Goal: Task Accomplishment & Management: Complete application form

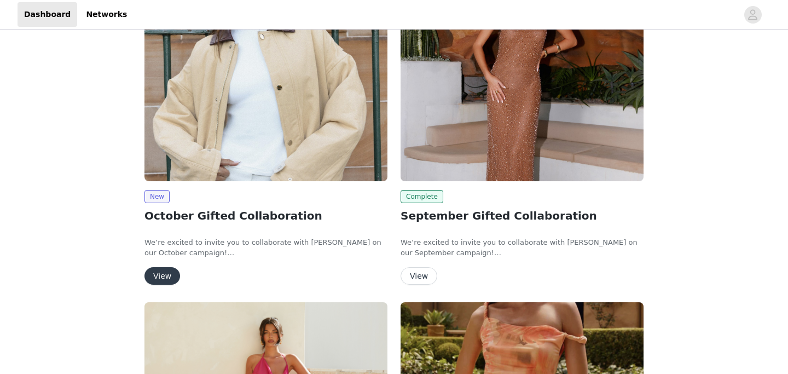
scroll to position [97, 0]
click at [163, 278] on button "View" at bounding box center [162, 276] width 36 height 18
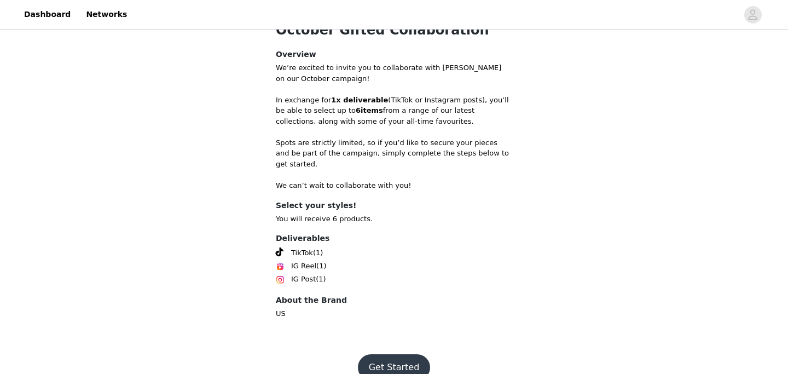
scroll to position [424, 0]
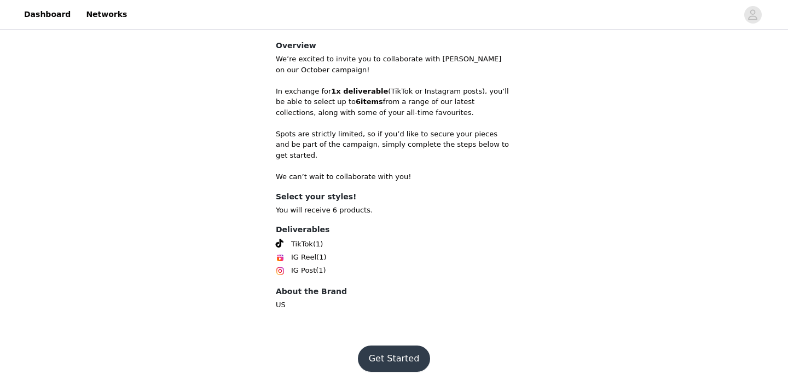
click at [388, 353] on button "Get Started" at bounding box center [394, 358] width 73 height 26
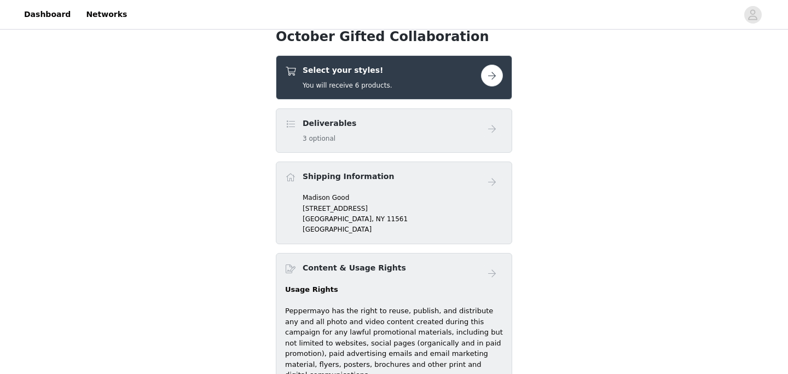
scroll to position [368, 0]
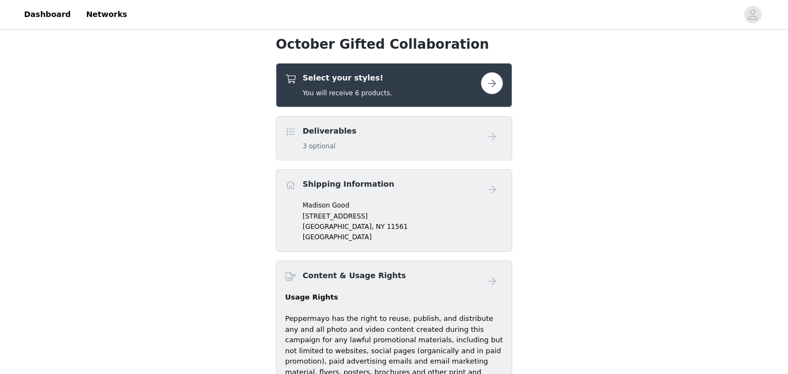
click at [488, 87] on button "button" at bounding box center [492, 83] width 22 height 22
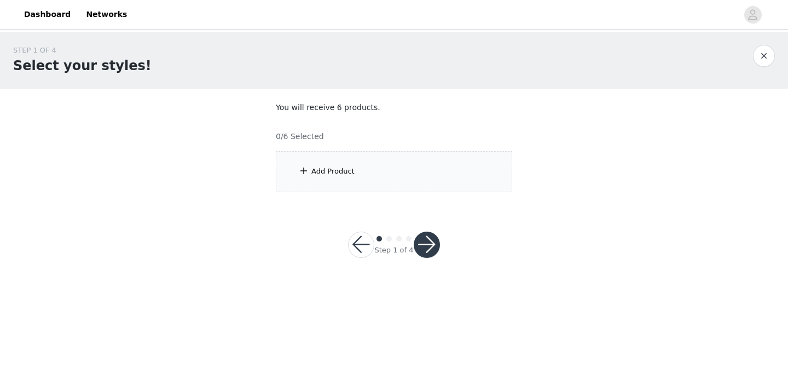
click at [419, 165] on div "Add Product" at bounding box center [394, 171] width 236 height 41
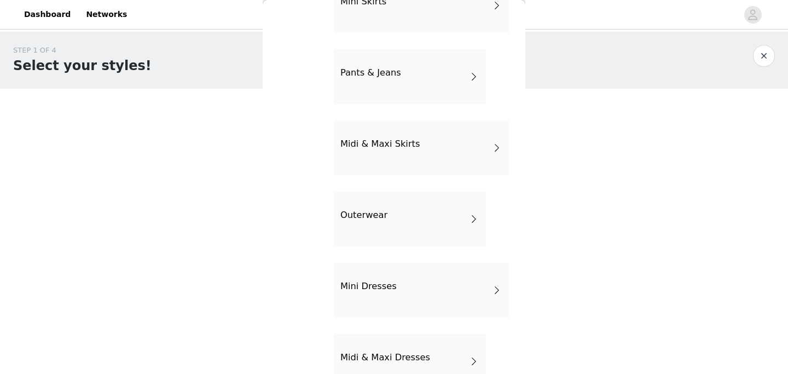
scroll to position [250, 0]
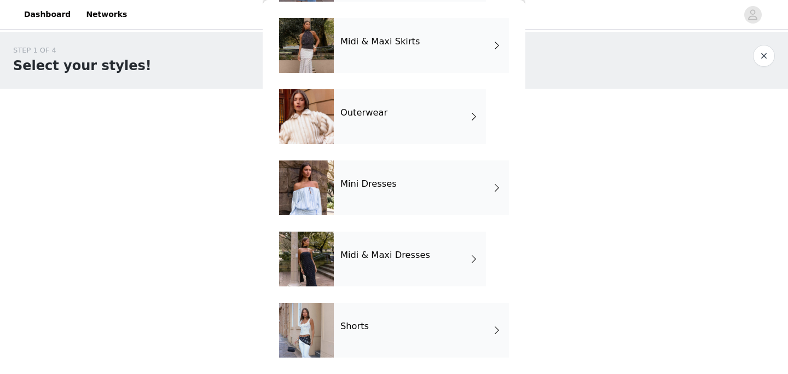
click at [417, 266] on div "Midi & Maxi Dresses" at bounding box center [410, 258] width 152 height 55
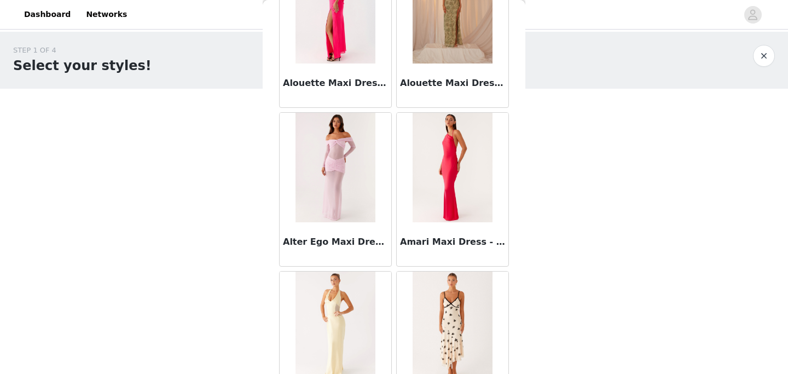
scroll to position [1300, 0]
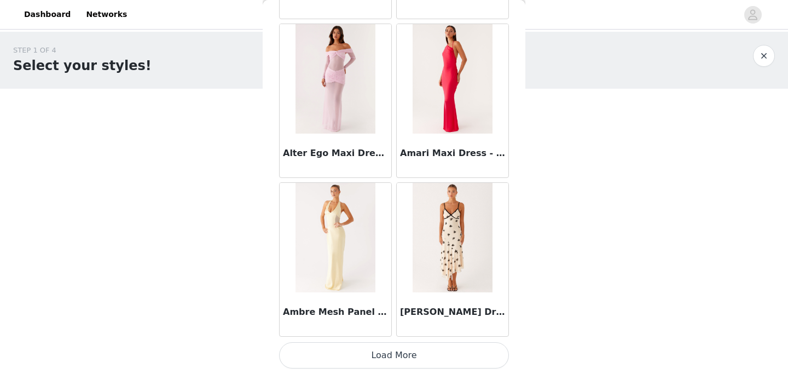
click at [408, 359] on button "Load More" at bounding box center [394, 355] width 230 height 26
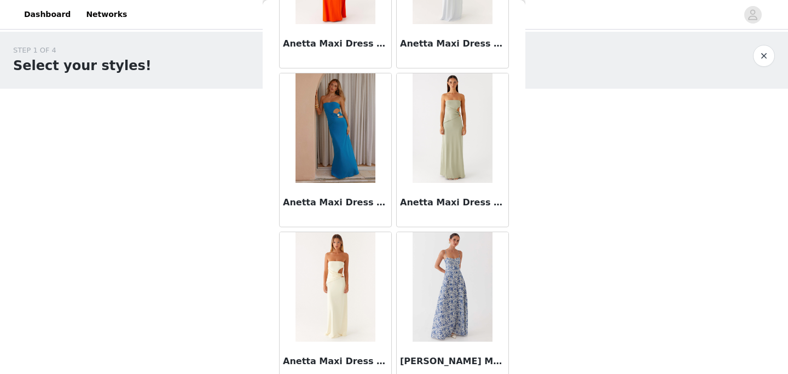
scroll to position [2886, 0]
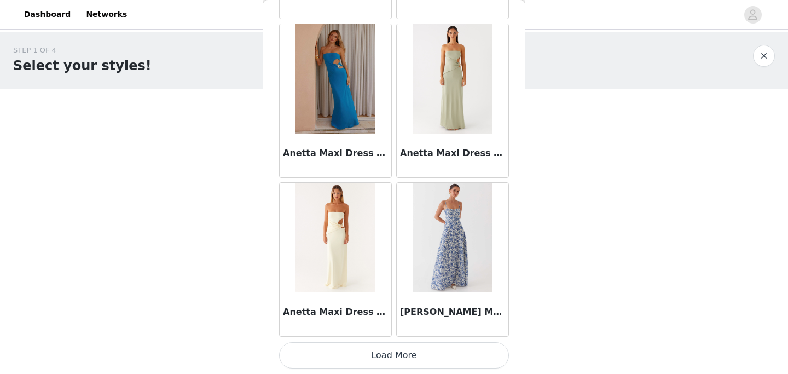
click at [400, 362] on button "Load More" at bounding box center [394, 355] width 230 height 26
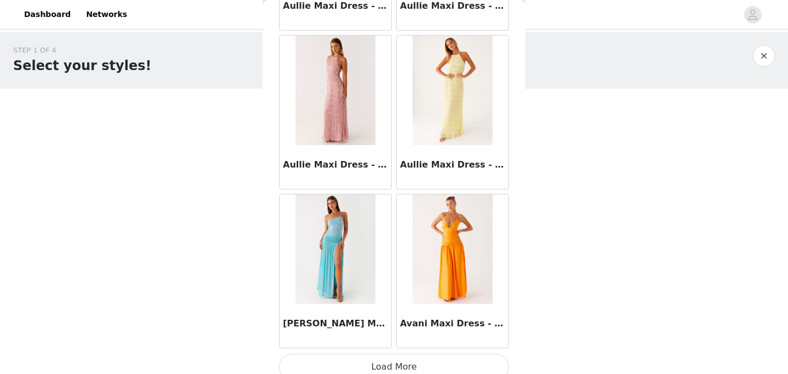
scroll to position [4472, 0]
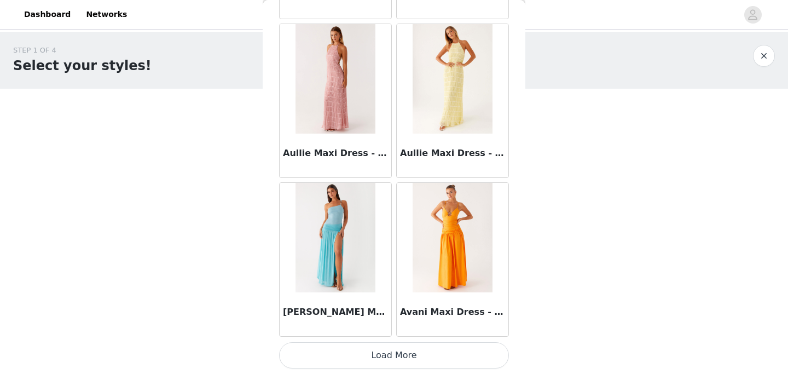
click at [404, 351] on button "Load More" at bounding box center [394, 355] width 230 height 26
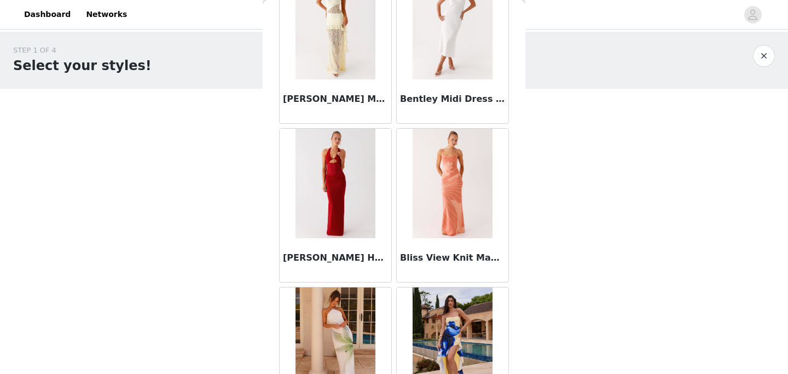
scroll to position [6058, 0]
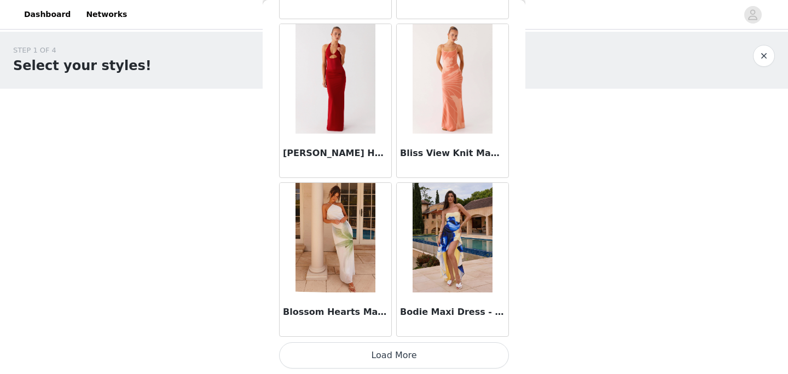
click at [426, 357] on button "Load More" at bounding box center [394, 355] width 230 height 26
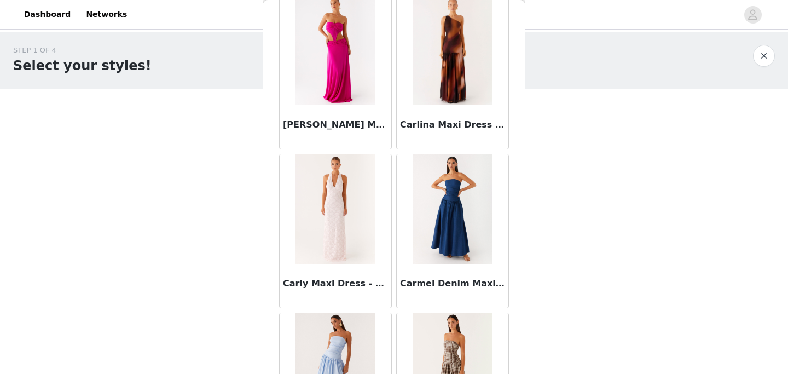
scroll to position [7644, 0]
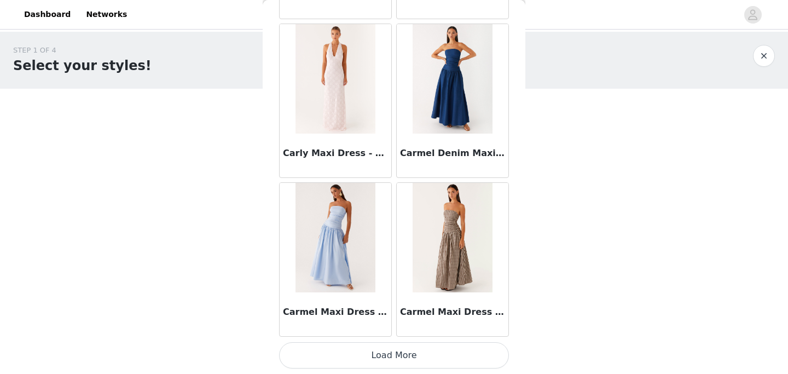
click at [424, 348] on button "Load More" at bounding box center [394, 355] width 230 height 26
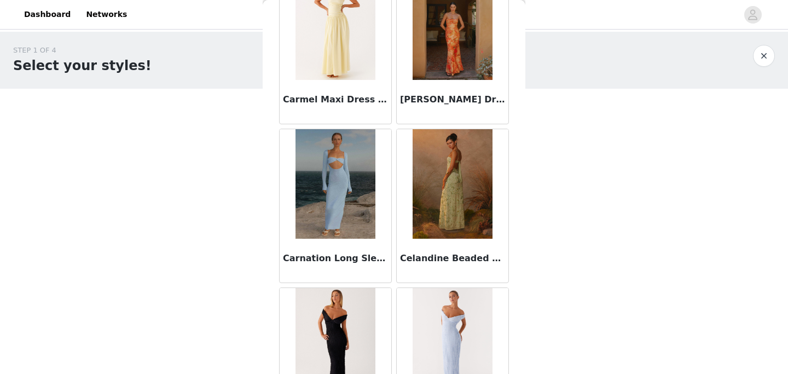
scroll to position [8810, 0]
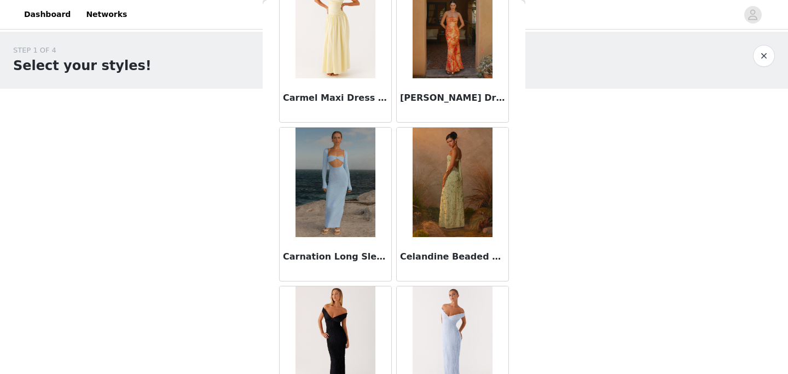
click at [340, 203] on img at bounding box center [334, 181] width 79 height 109
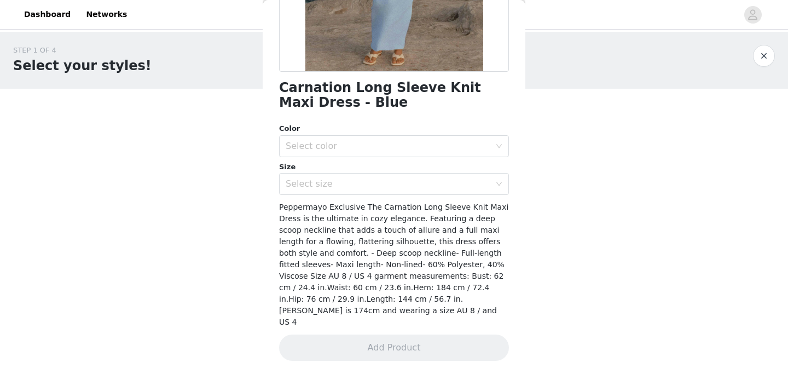
scroll to position [220, 0]
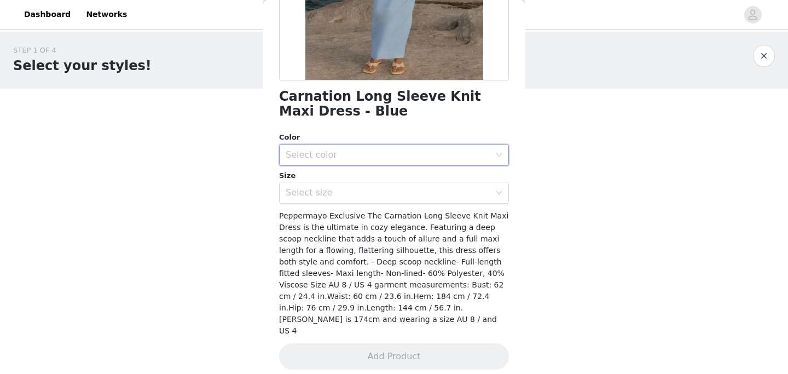
click at [349, 144] on div "Select color" at bounding box center [389, 154] width 209 height 21
click at [346, 177] on li "Blue" at bounding box center [394, 179] width 230 height 18
click at [350, 196] on div "Select size" at bounding box center [387, 192] width 205 height 11
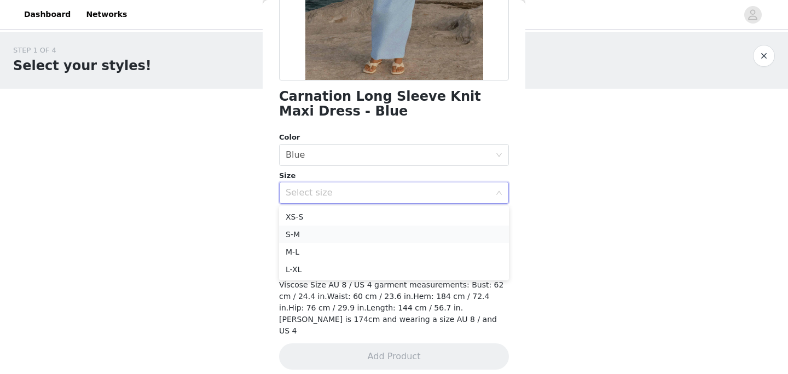
click at [337, 238] on li "S-M" at bounding box center [394, 234] width 230 height 18
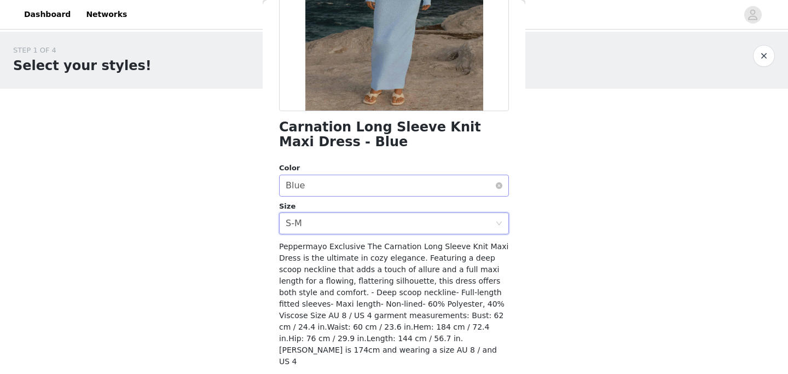
scroll to position [212, 0]
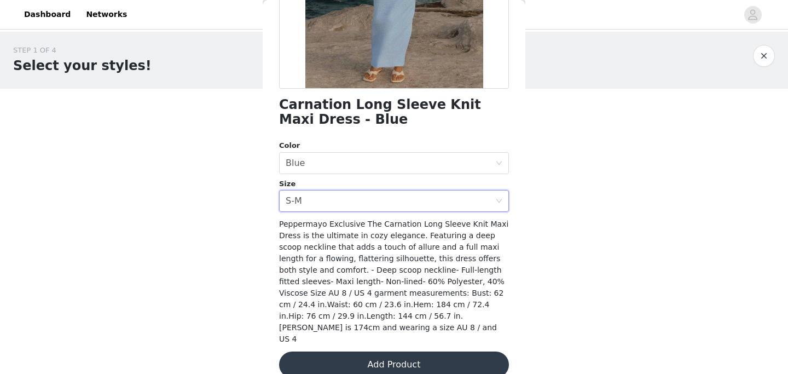
click at [356, 351] on button "Add Product" at bounding box center [394, 364] width 230 height 26
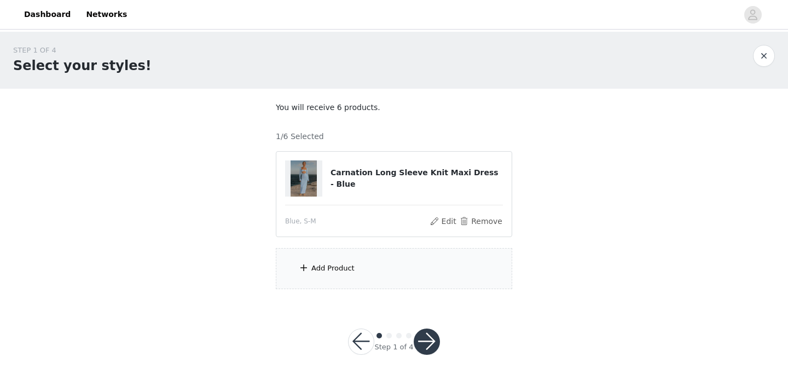
click at [358, 267] on div "Add Product" at bounding box center [394, 268] width 236 height 41
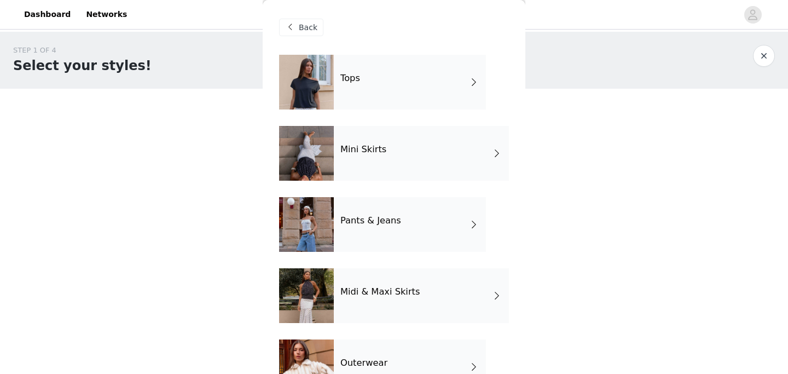
click at [423, 91] on div "Tops" at bounding box center [410, 82] width 152 height 55
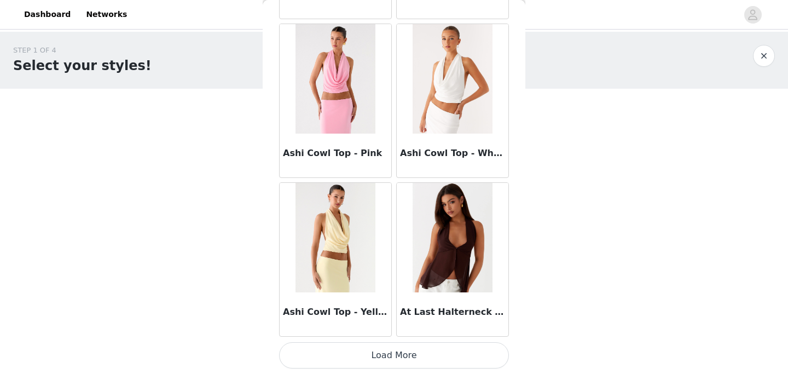
scroll to position [7, 0]
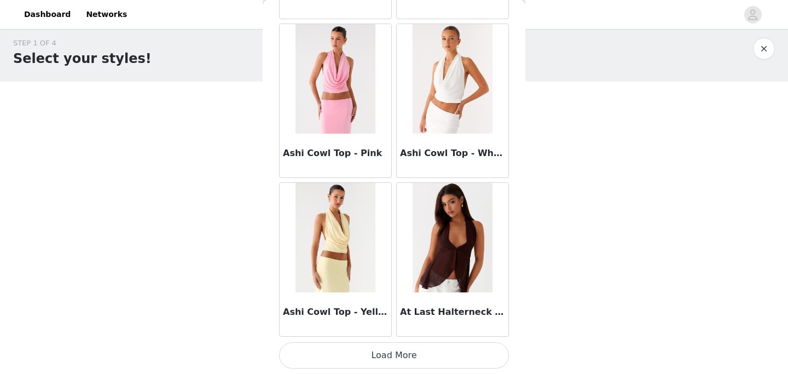
click at [379, 358] on button "Load More" at bounding box center [394, 355] width 230 height 26
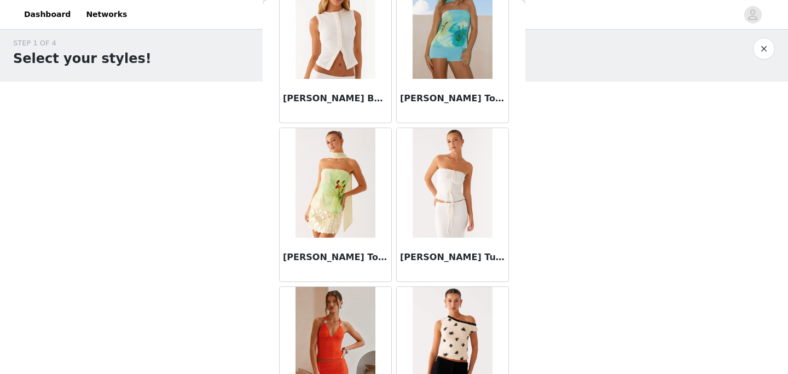
scroll to position [2886, 0]
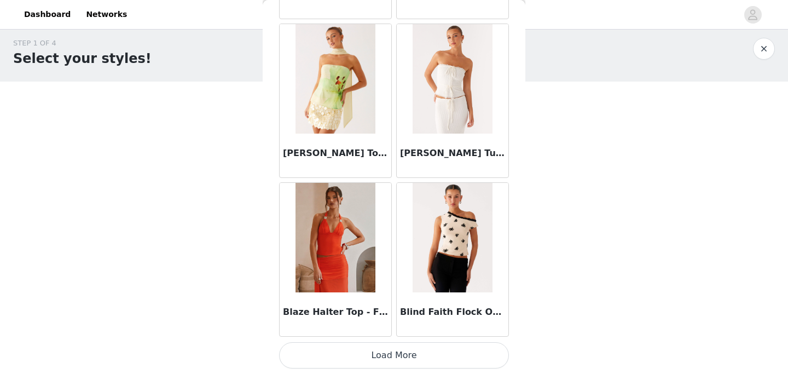
click at [394, 354] on button "Load More" at bounding box center [394, 355] width 230 height 26
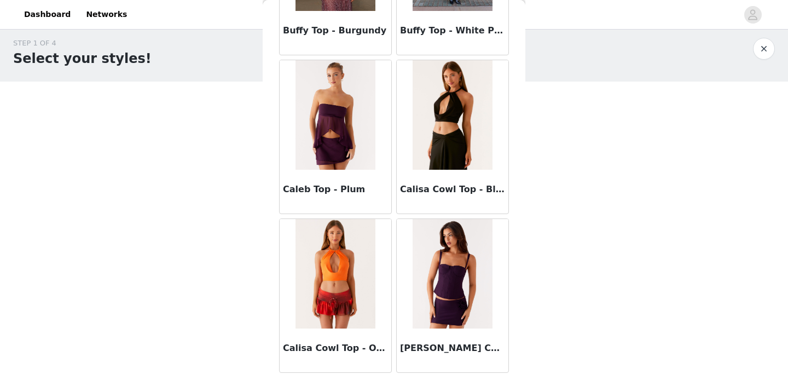
scroll to position [4472, 0]
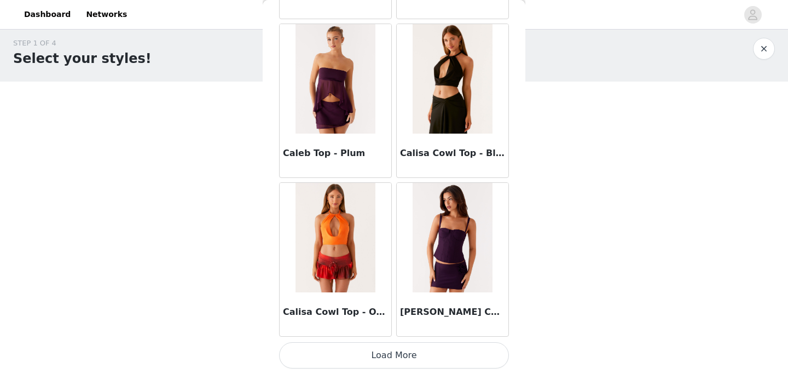
click at [407, 356] on button "Load More" at bounding box center [394, 355] width 230 height 26
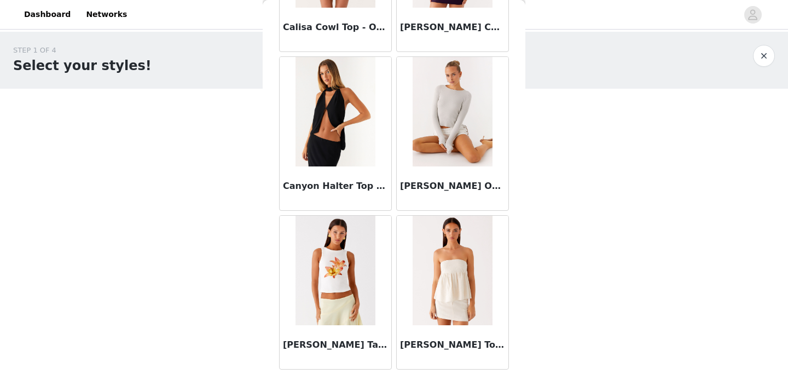
scroll to position [4765, 0]
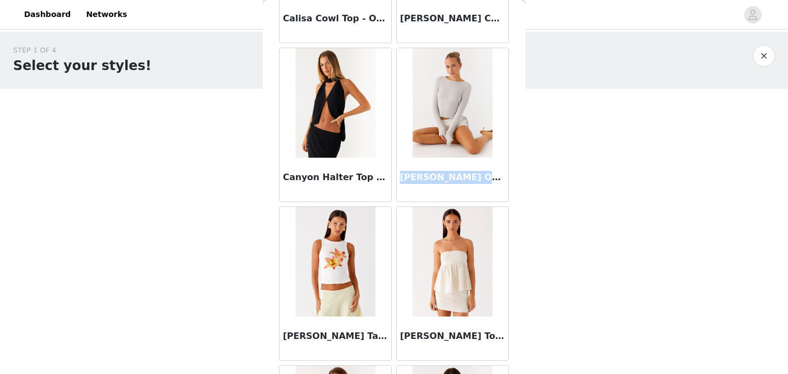
drag, startPoint x: 499, startPoint y: 178, endPoint x: 400, endPoint y: 168, distance: 98.9
click at [400, 168] on div "[PERSON_NAME] Open Back Top - Grey" at bounding box center [453, 180] width 112 height 44
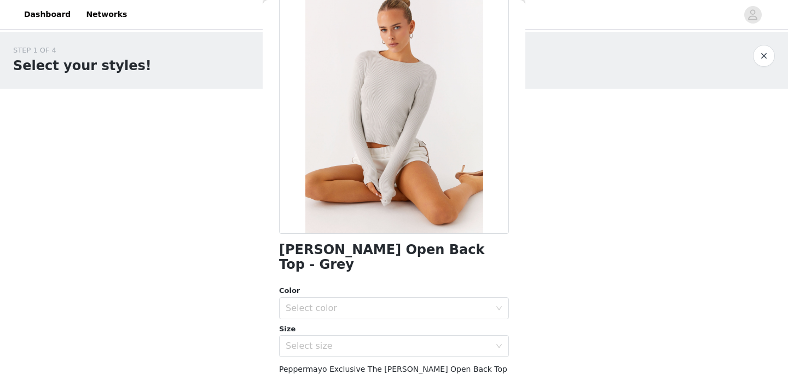
scroll to position [68, 0]
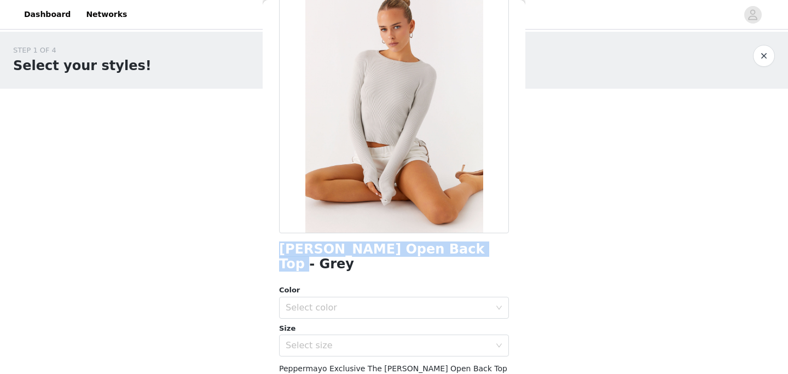
drag, startPoint x: 463, startPoint y: 251, endPoint x: 281, endPoint y: 247, distance: 182.2
click at [282, 249] on div "[PERSON_NAME] Open Back Top - Grey" at bounding box center [394, 257] width 230 height 30
copy h1 "[PERSON_NAME] Open Back Top - Grey"
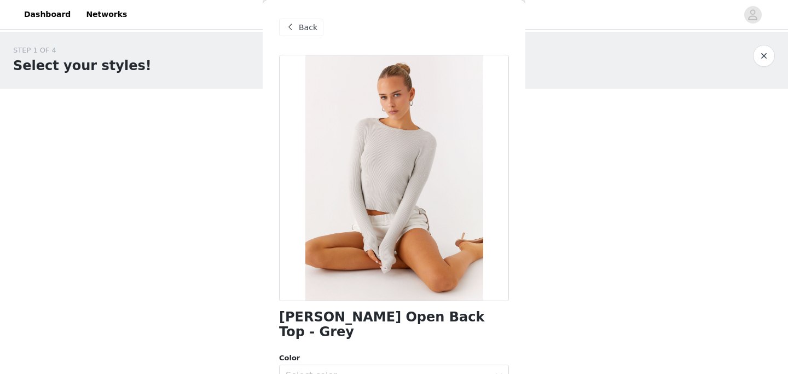
click at [313, 33] on div "Back" at bounding box center [301, 28] width 44 height 18
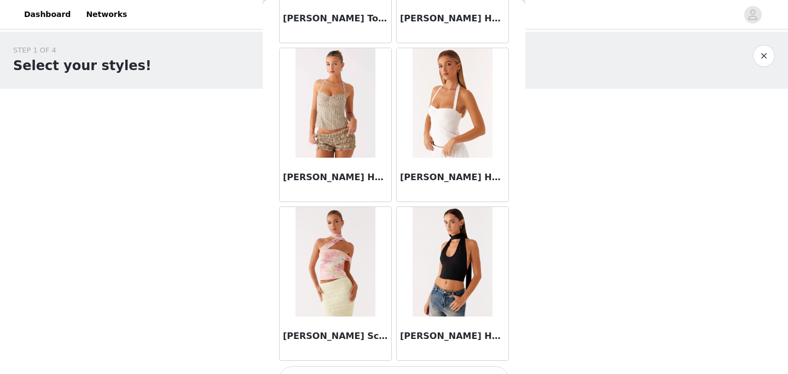
scroll to position [6058, 0]
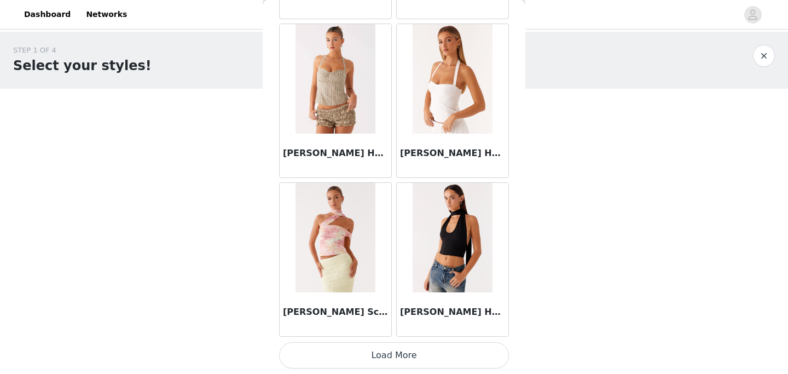
click at [410, 359] on button "Load More" at bounding box center [394, 355] width 230 height 26
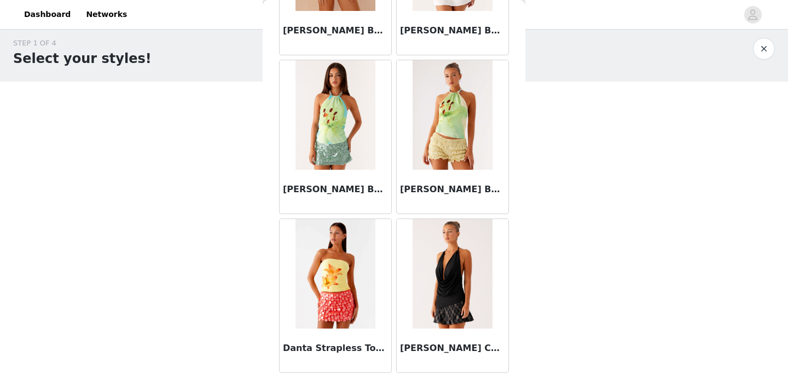
scroll to position [7644, 0]
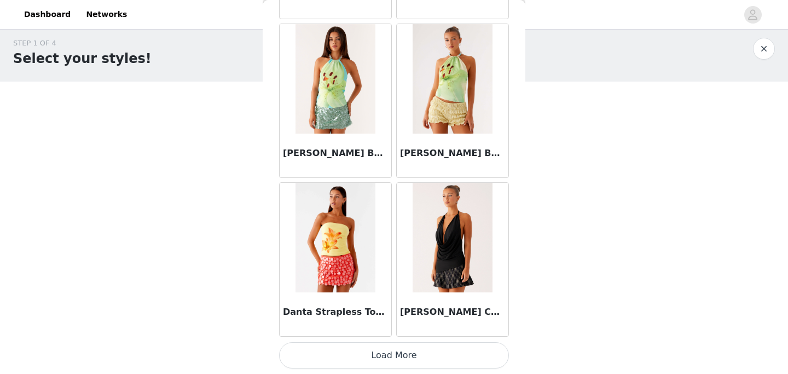
click at [407, 358] on button "Load More" at bounding box center [394, 355] width 230 height 26
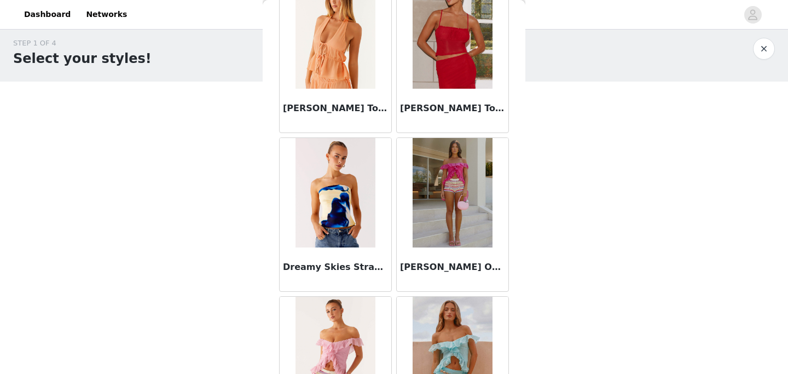
scroll to position [9230, 0]
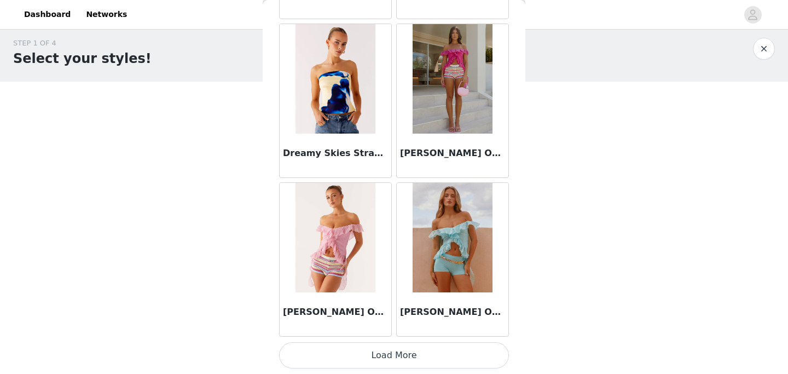
click at [411, 355] on button "Load More" at bounding box center [394, 355] width 230 height 26
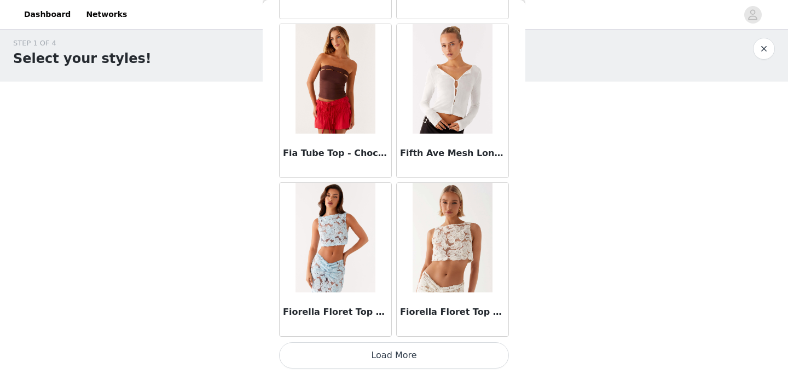
scroll to position [10814, 0]
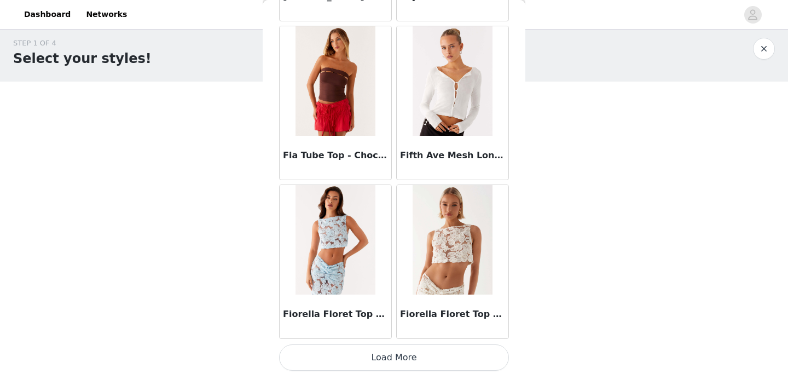
click at [413, 358] on button "Load More" at bounding box center [394, 357] width 230 height 26
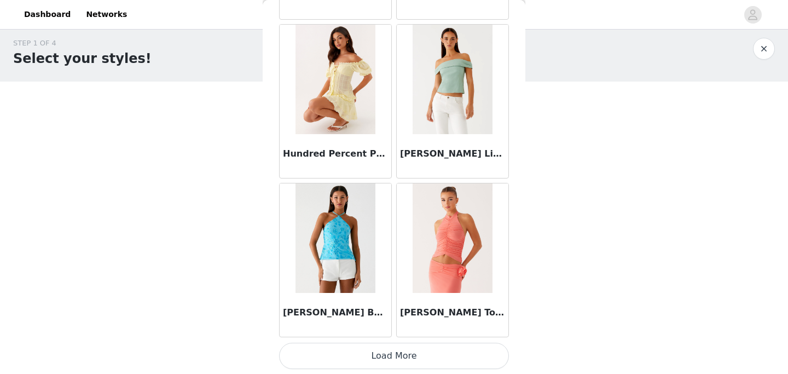
click at [413, 358] on button "Load More" at bounding box center [394, 355] width 230 height 26
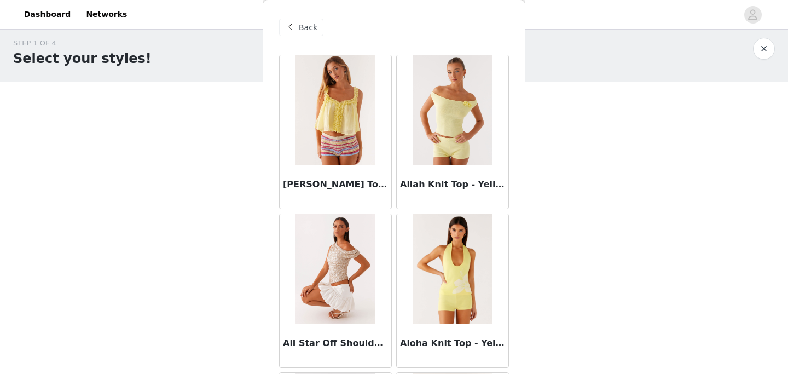
scroll to position [0, 0]
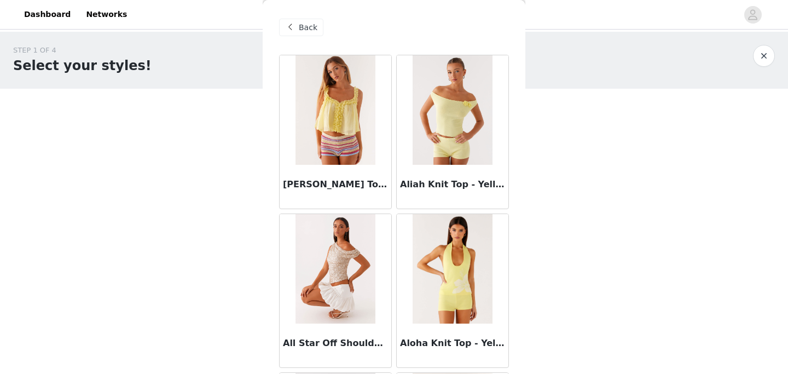
click at [306, 20] on div "Back" at bounding box center [301, 28] width 44 height 18
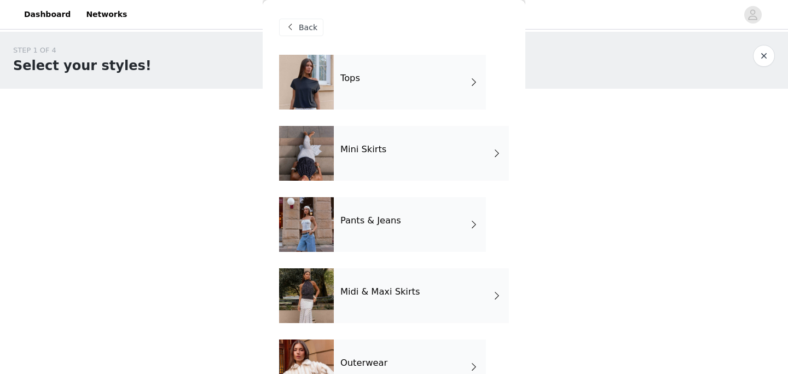
click at [370, 212] on div "Pants & Jeans" at bounding box center [410, 224] width 152 height 55
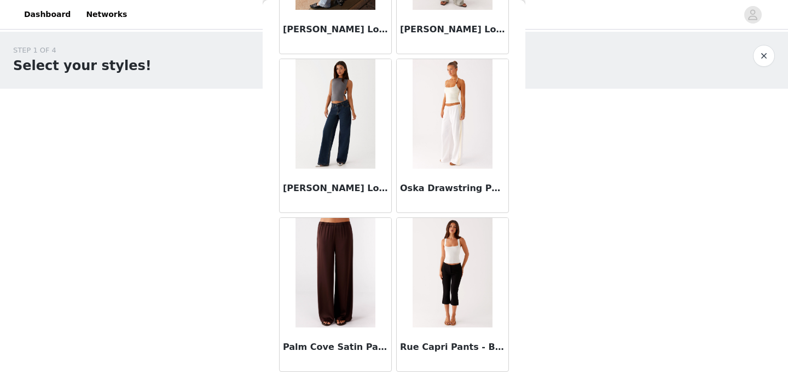
scroll to position [7, 0]
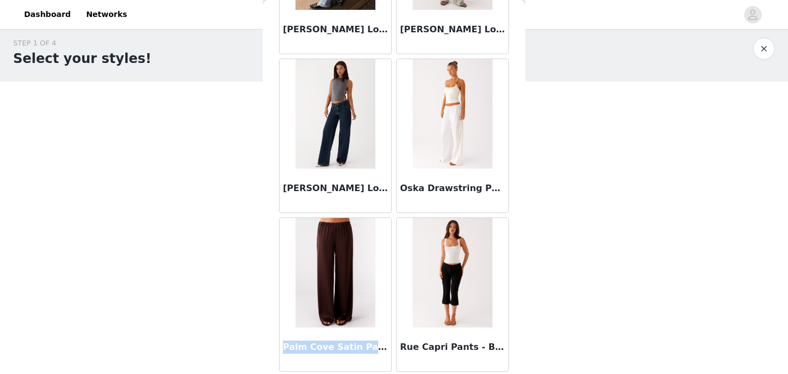
drag, startPoint x: 283, startPoint y: 347, endPoint x: 374, endPoint y: 348, distance: 90.2
click at [374, 348] on h3 "Palm Cove Satin Pants - Chocolate" at bounding box center [335, 346] width 105 height 13
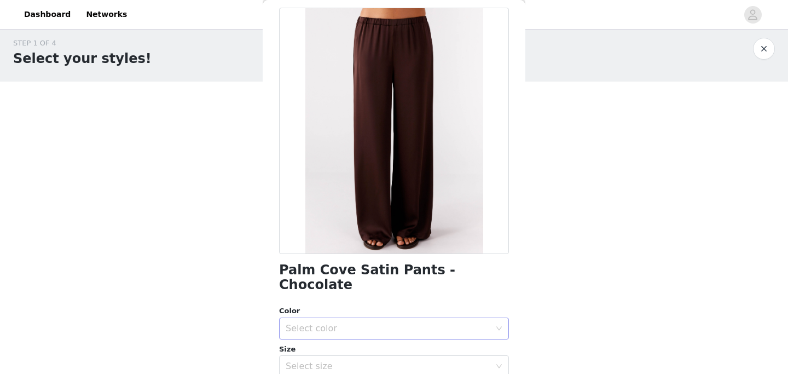
scroll to position [31, 0]
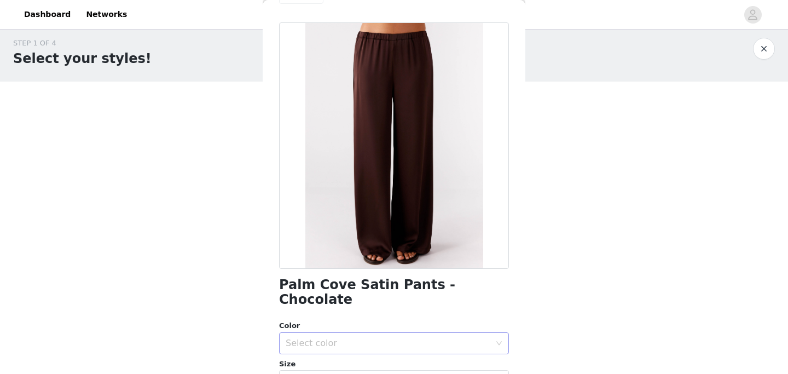
click at [362, 333] on div "Select color" at bounding box center [389, 343] width 209 height 21
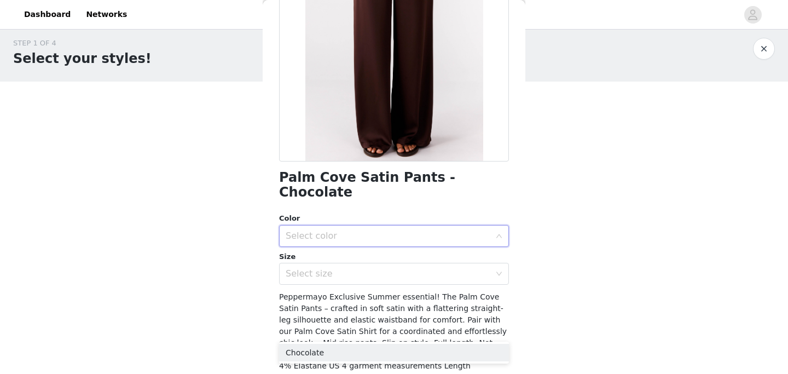
scroll to position [154, 0]
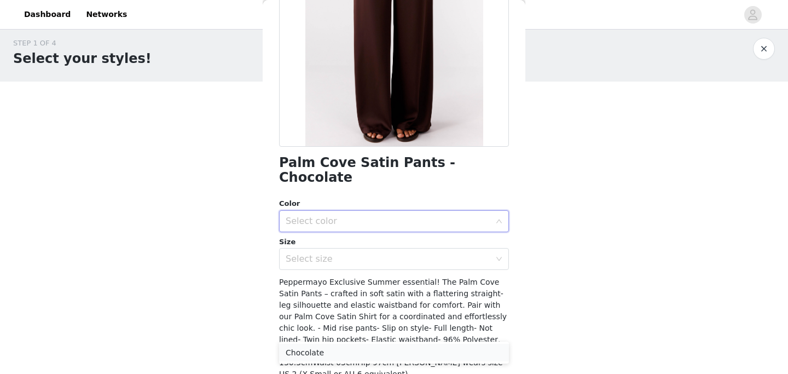
click at [365, 347] on li "Chocolate" at bounding box center [394, 352] width 230 height 18
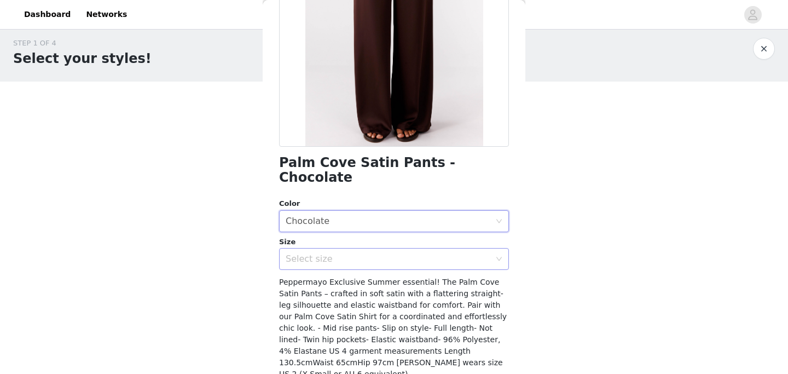
click at [365, 253] on div "Select size" at bounding box center [387, 258] width 205 height 11
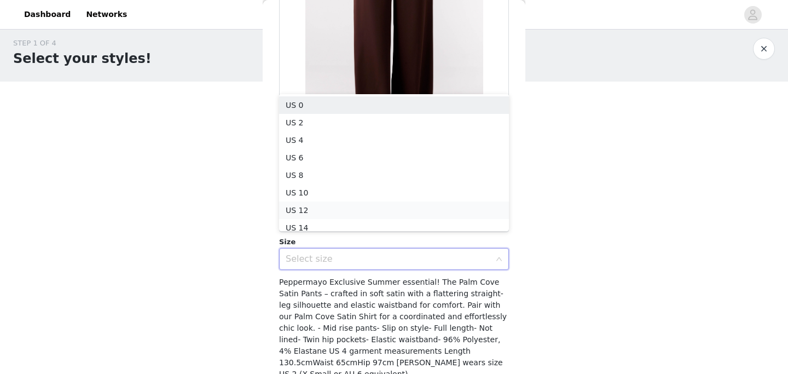
scroll to position [5, 0]
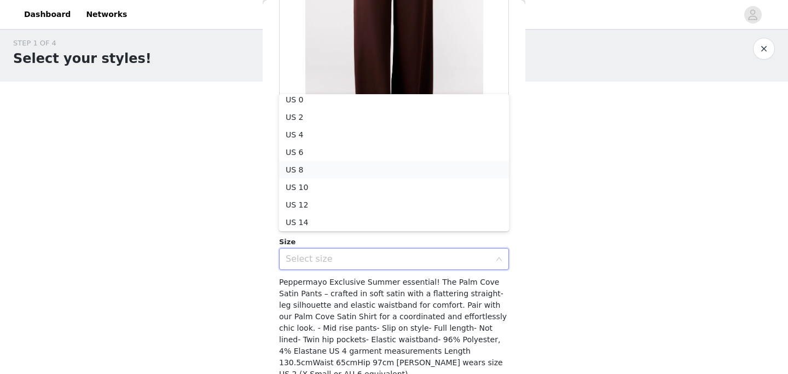
click at [362, 167] on li "US 8" at bounding box center [394, 170] width 230 height 18
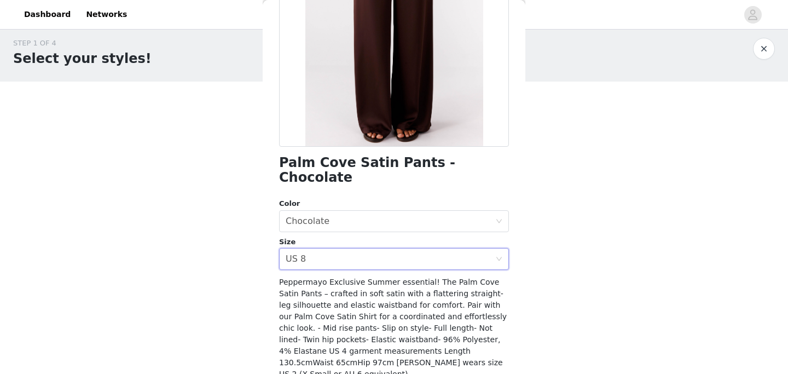
scroll to position [182, 0]
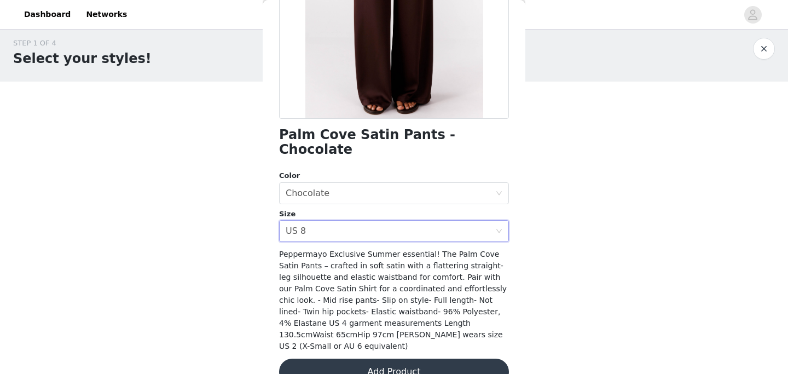
click at [355, 358] on button "Add Product" at bounding box center [394, 371] width 230 height 26
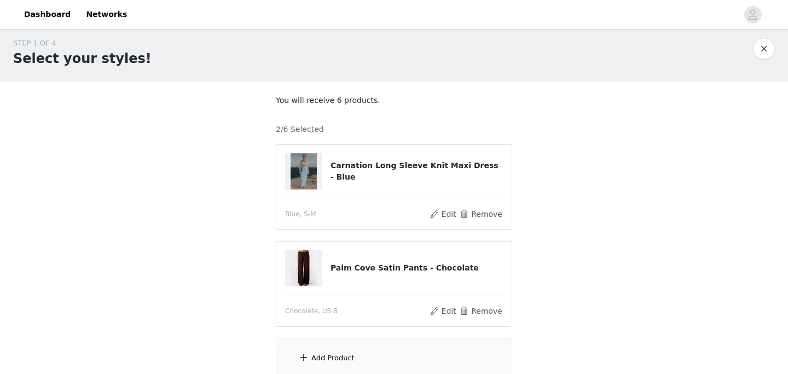
click at [356, 356] on div "Add Product" at bounding box center [394, 357] width 236 height 41
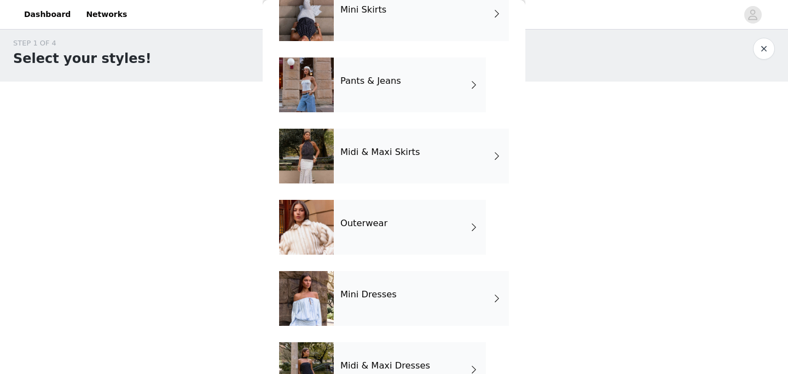
scroll to position [134, 0]
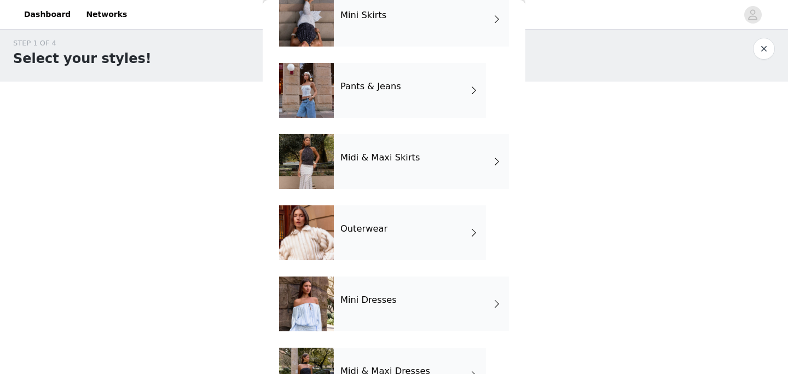
click at [388, 93] on div "Pants & Jeans" at bounding box center [410, 90] width 152 height 55
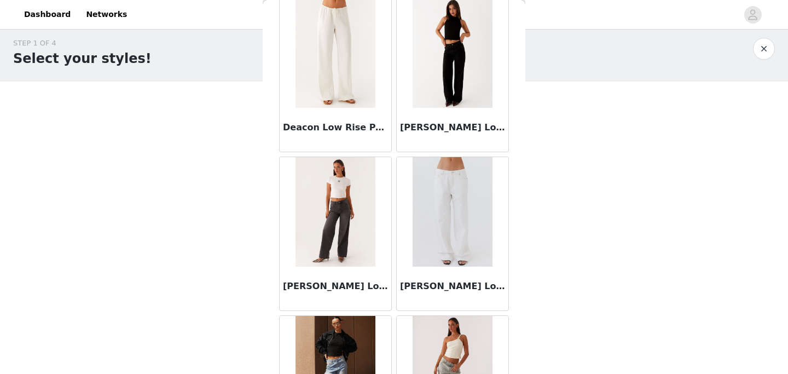
scroll to position [686, 0]
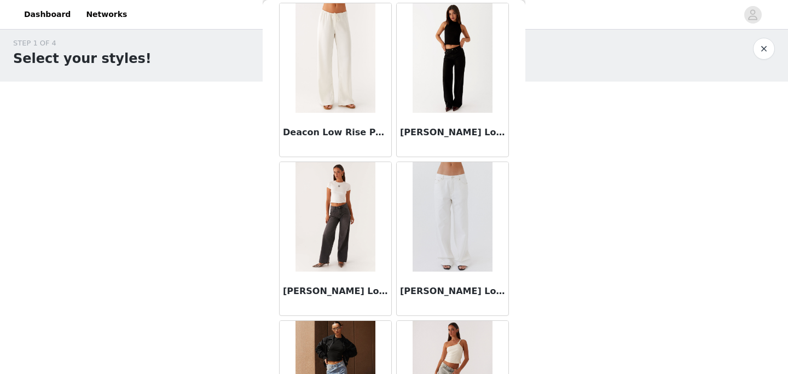
click at [448, 94] on img at bounding box center [451, 57] width 79 height 109
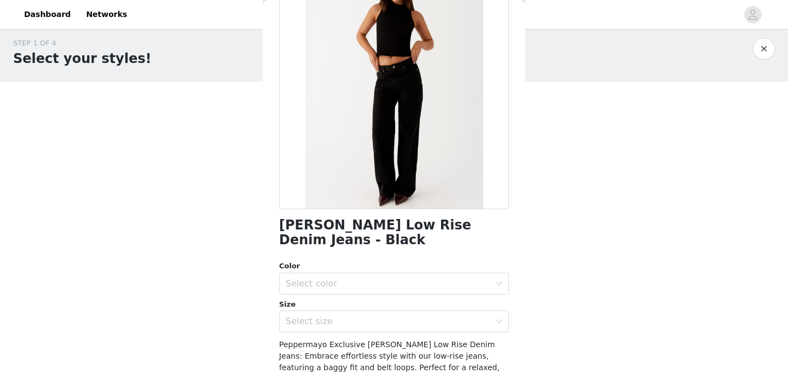
scroll to position [94, 0]
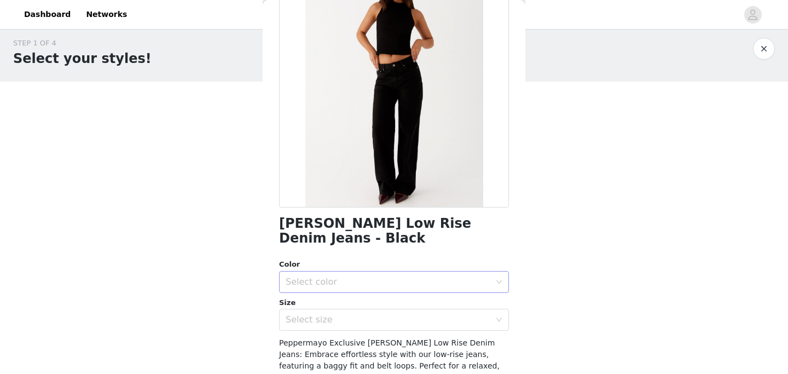
click at [410, 276] on div "Select color" at bounding box center [387, 281] width 205 height 11
click at [409, 289] on li "Black" at bounding box center [394, 291] width 230 height 18
click at [408, 313] on div "Select size" at bounding box center [389, 319] width 209 height 21
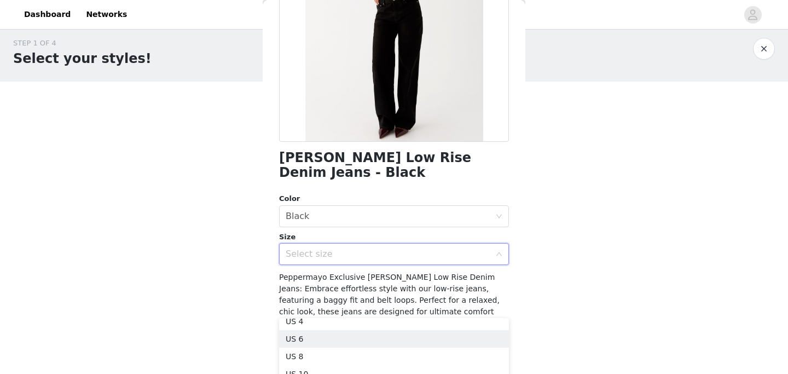
scroll to position [22, 0]
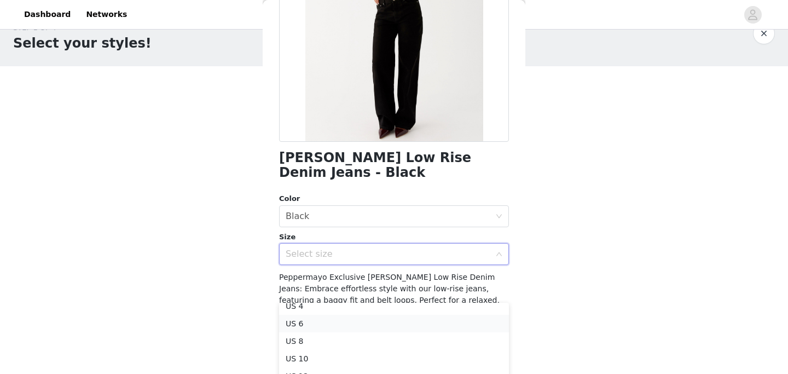
click at [397, 325] on li "US 6" at bounding box center [394, 323] width 230 height 18
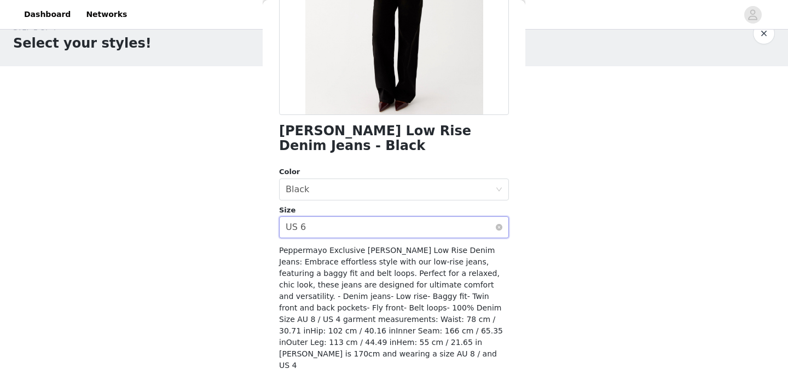
scroll to position [194, 0]
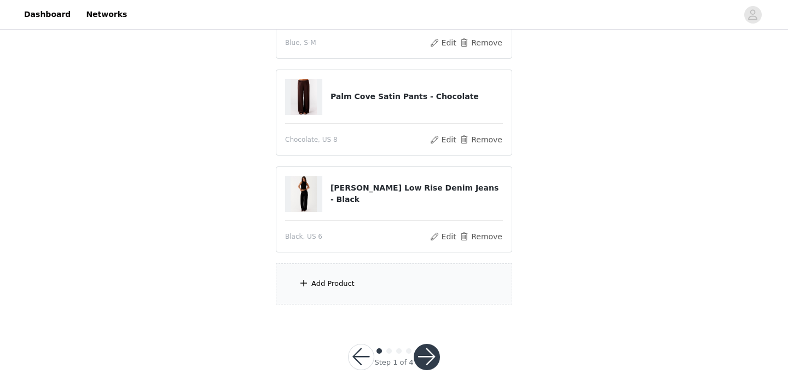
scroll to position [196, 0]
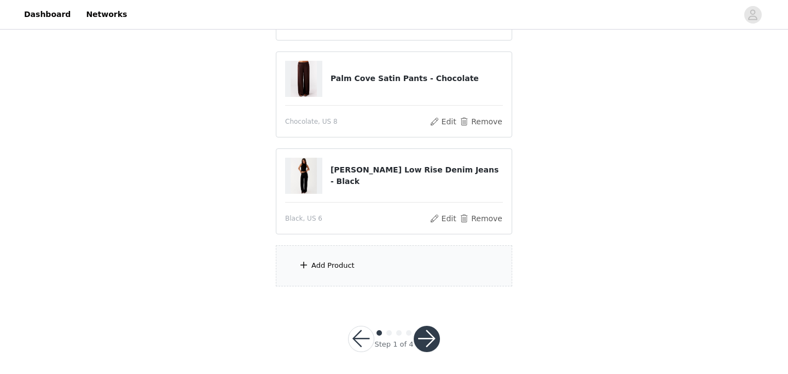
click at [305, 263] on span at bounding box center [303, 264] width 11 height 13
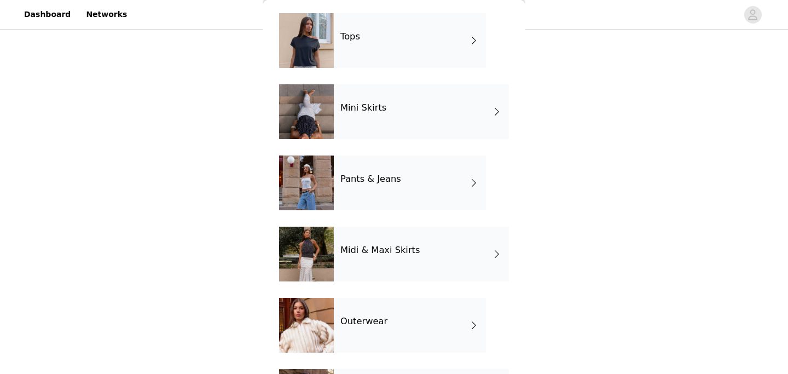
scroll to position [48, 0]
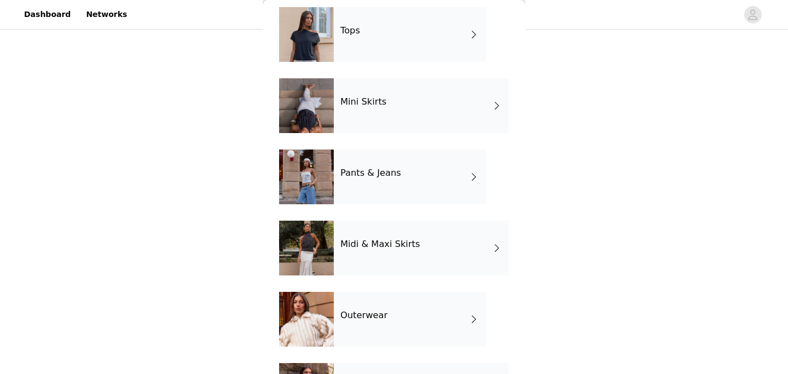
click at [313, 323] on div at bounding box center [306, 319] width 55 height 55
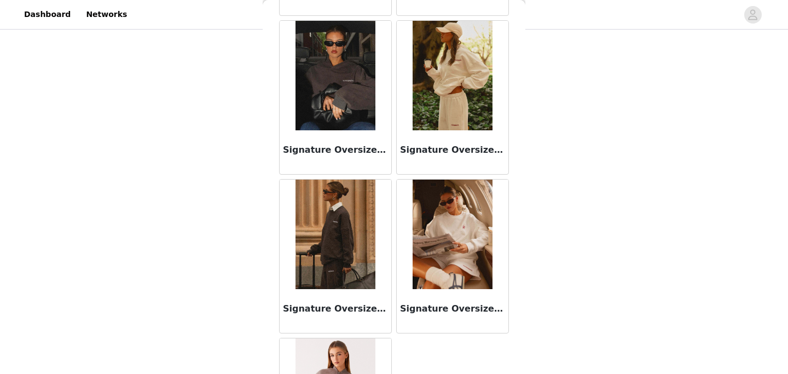
scroll to position [670, 0]
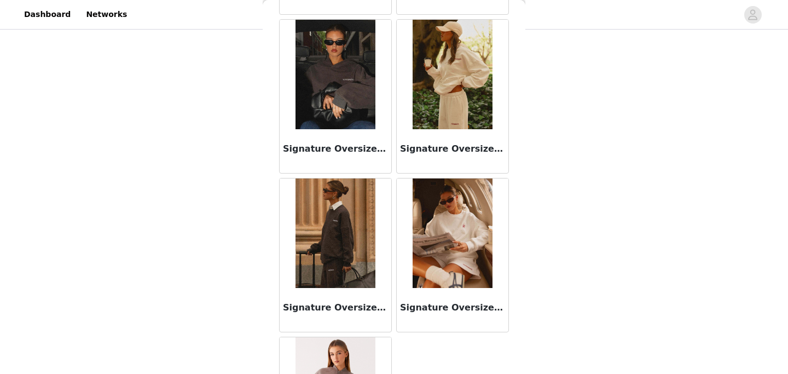
click at [422, 135] on div "Signature Oversized Hoodie - Ivory" at bounding box center [453, 151] width 112 height 44
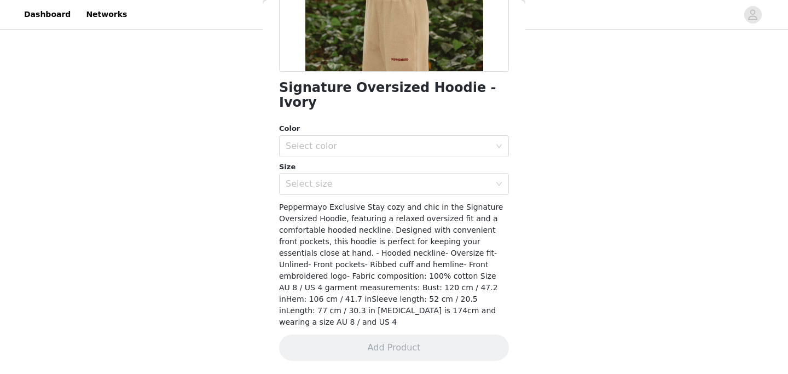
scroll to position [206, 0]
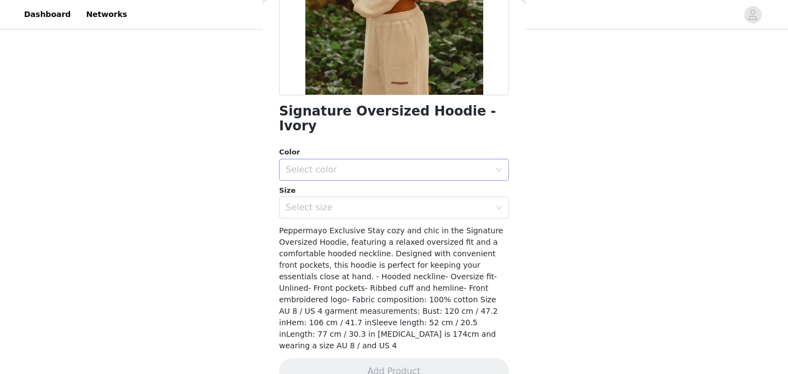
click at [394, 164] on div "Select color" at bounding box center [387, 169] width 205 height 11
click at [387, 179] on li "Ivory" at bounding box center [394, 179] width 230 height 18
click at [386, 197] on div "Select size" at bounding box center [389, 207] width 209 height 21
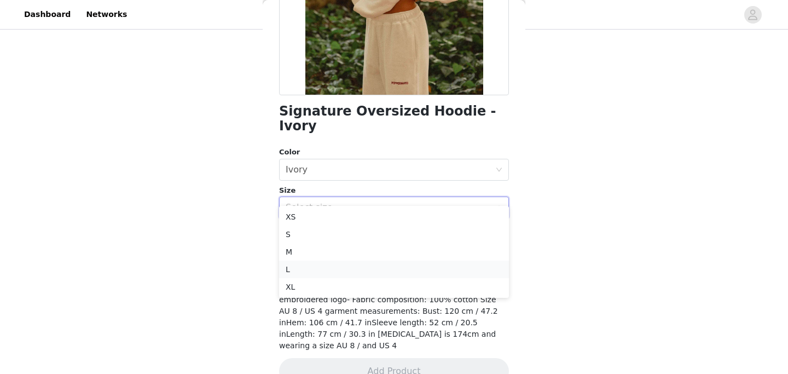
click at [359, 263] on li "L" at bounding box center [394, 269] width 230 height 18
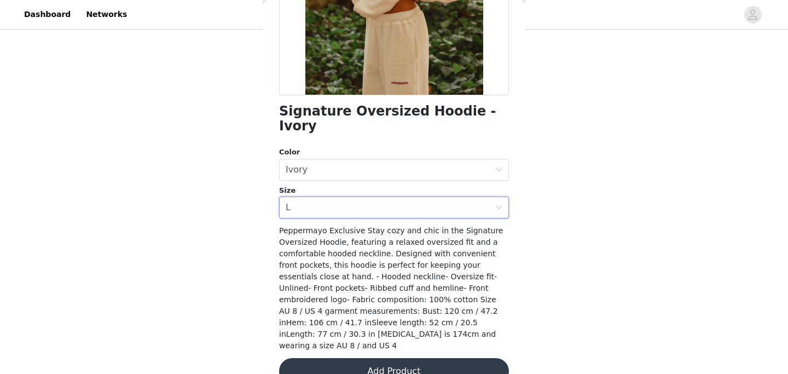
click at [360, 358] on button "Add Product" at bounding box center [394, 371] width 230 height 26
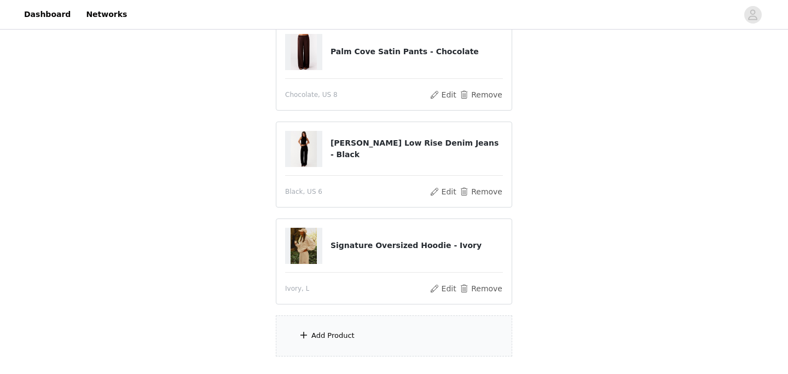
scroll to position [231, 0]
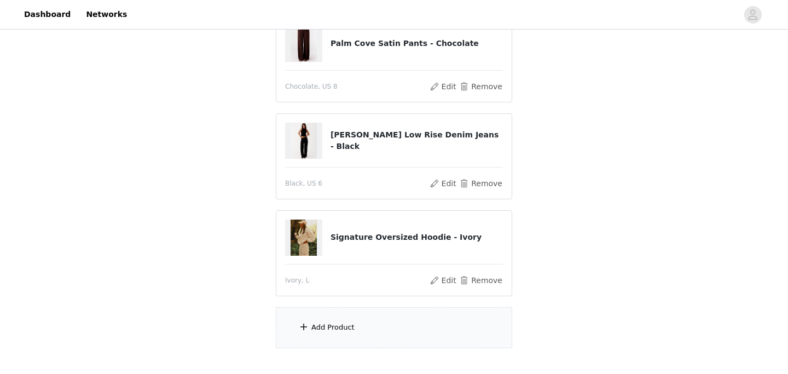
click at [362, 337] on div "Add Product" at bounding box center [394, 327] width 236 height 41
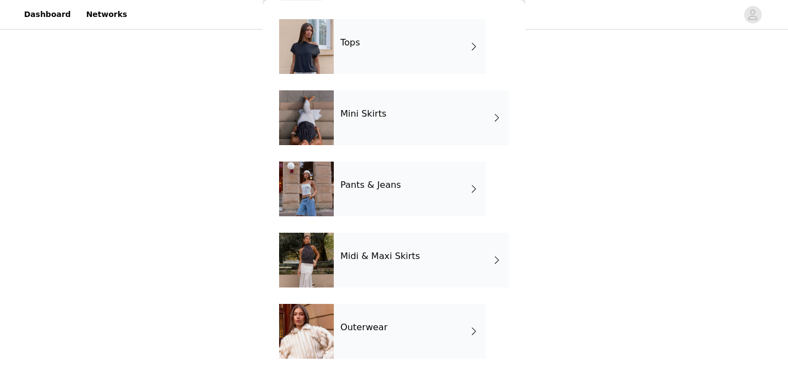
scroll to position [37, 0]
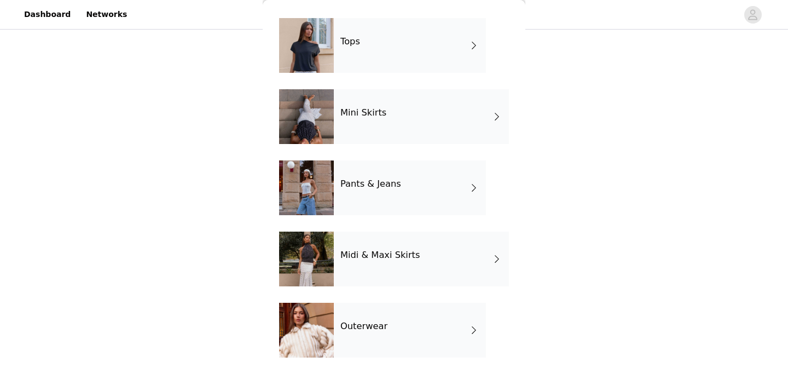
click at [392, 188] on h4 "Pants & Jeans" at bounding box center [370, 184] width 61 height 10
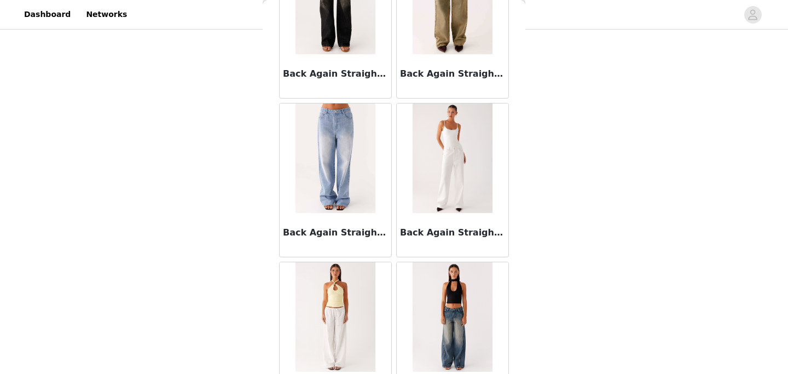
scroll to position [0, 0]
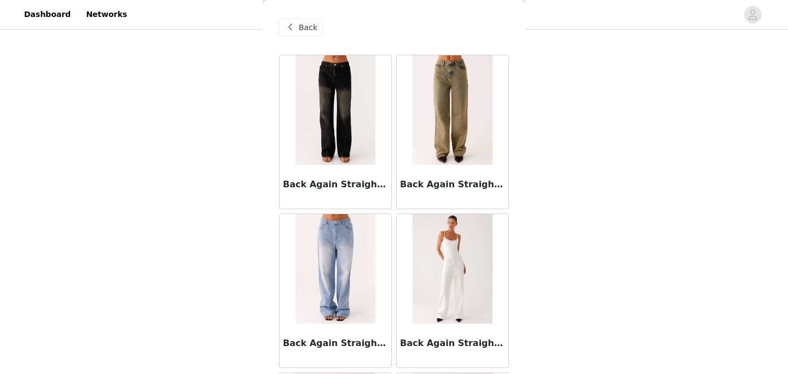
click at [311, 28] on span "Back" at bounding box center [308, 27] width 19 height 11
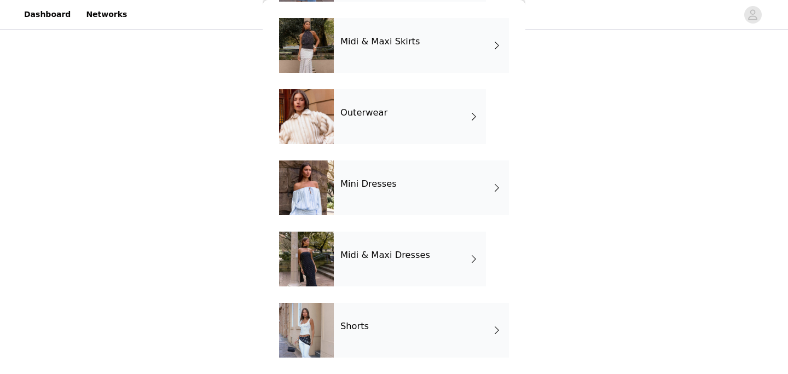
scroll to position [266, 0]
click at [335, 331] on div "Shorts" at bounding box center [421, 329] width 175 height 55
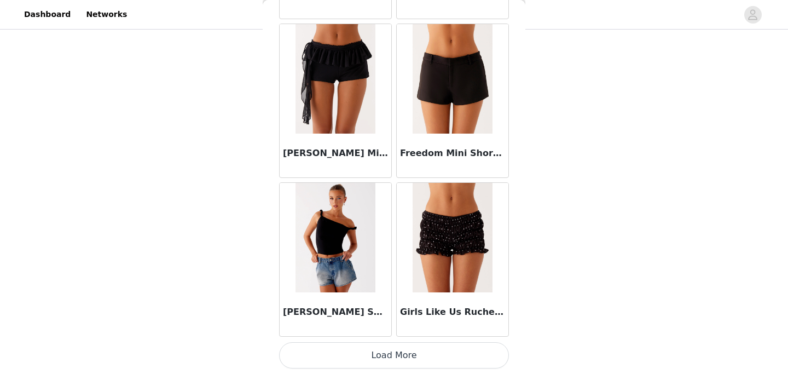
scroll to position [298, 0]
click at [350, 359] on button "Load More" at bounding box center [394, 355] width 230 height 26
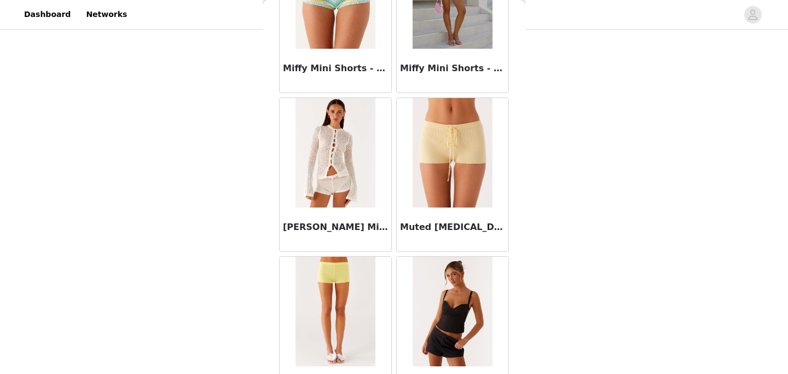
scroll to position [2886, 0]
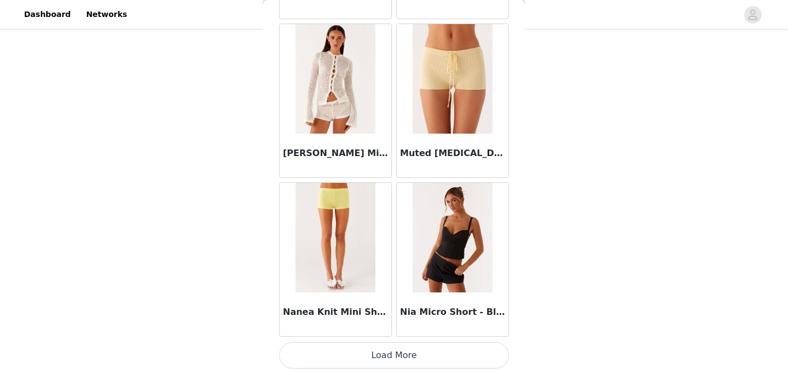
click at [387, 349] on button "Load More" at bounding box center [394, 355] width 230 height 26
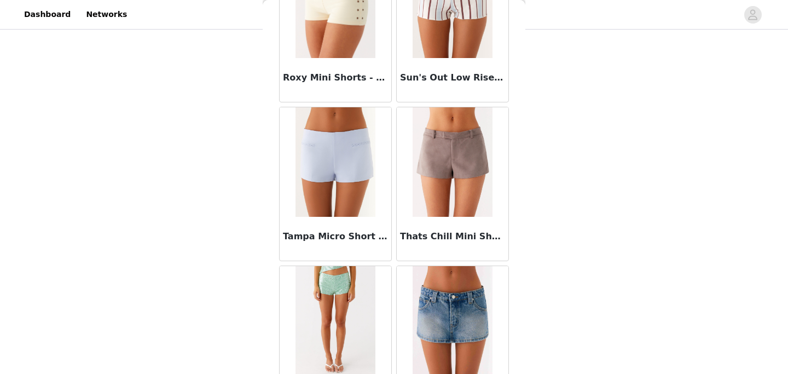
scroll to position [3961, 0]
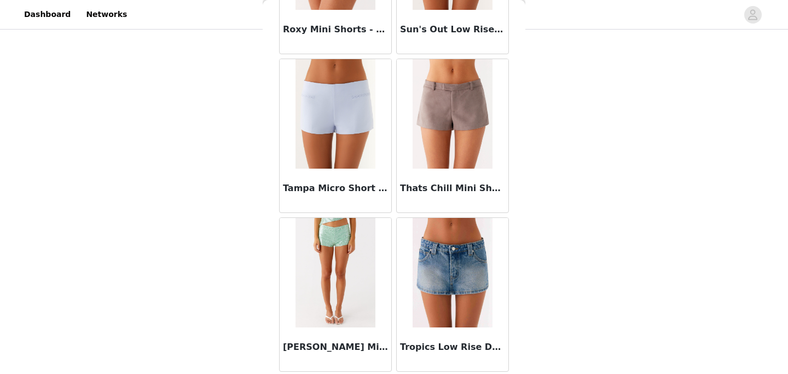
click at [458, 149] on img at bounding box center [451, 113] width 79 height 109
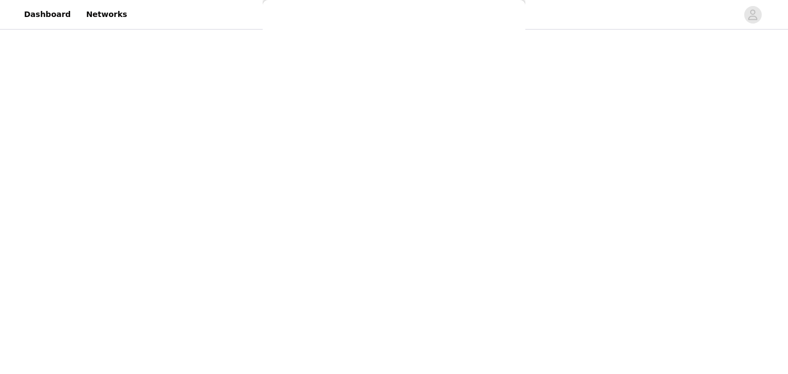
scroll to position [182, 0]
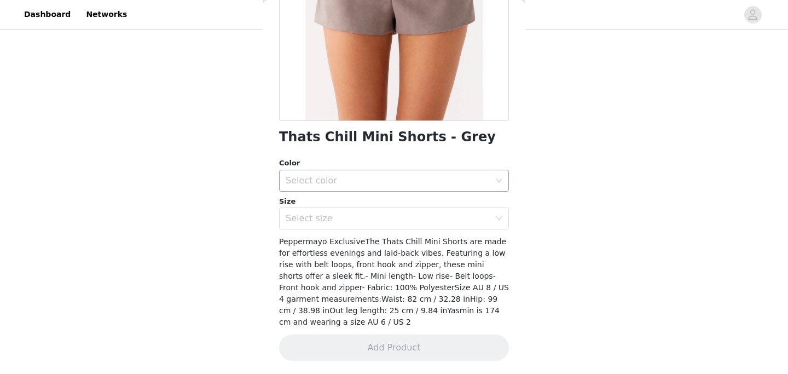
click at [441, 178] on div "Select color" at bounding box center [387, 180] width 205 height 11
click at [441, 197] on li "Brown" at bounding box center [394, 203] width 230 height 18
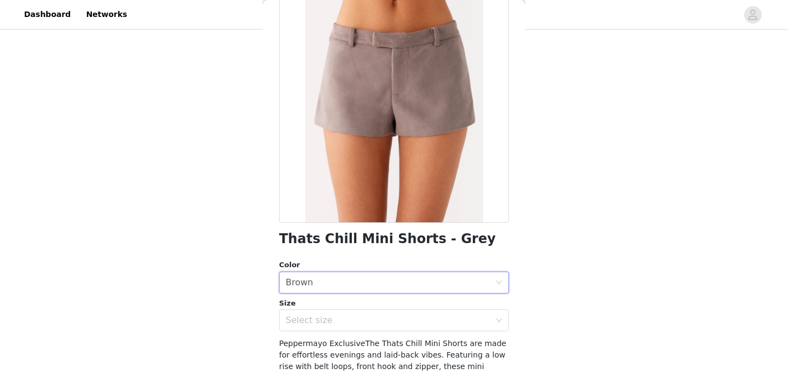
scroll to position [132, 0]
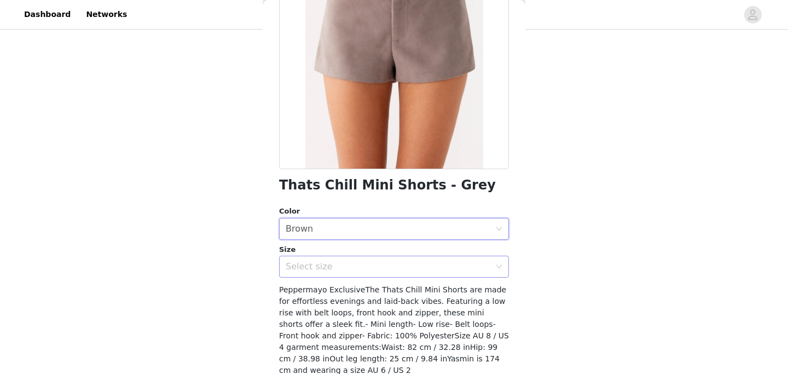
click at [430, 259] on div "Select size" at bounding box center [389, 266] width 209 height 21
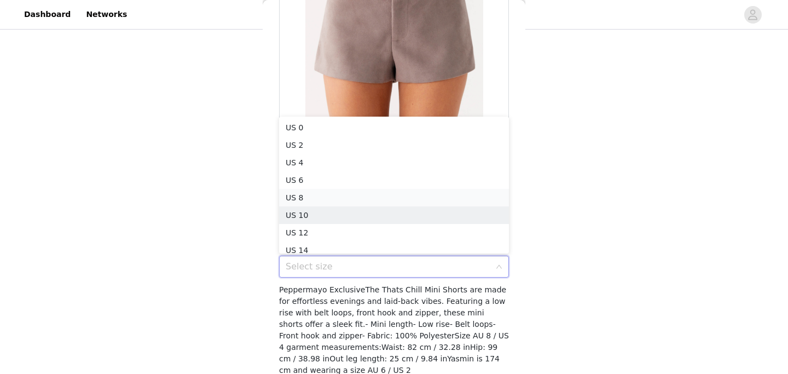
scroll to position [5, 0]
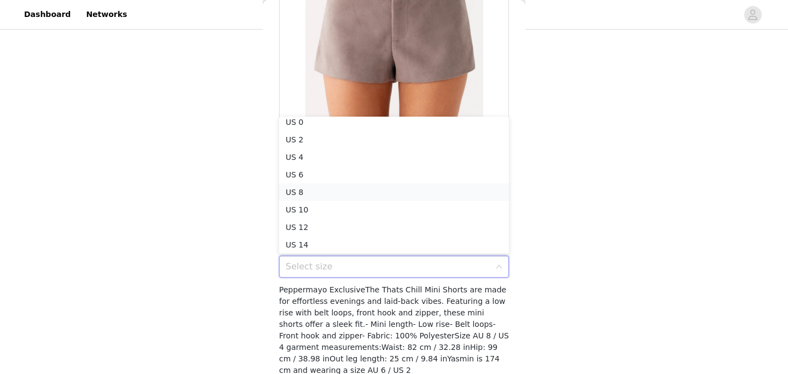
click at [430, 186] on li "US 8" at bounding box center [394, 192] width 230 height 18
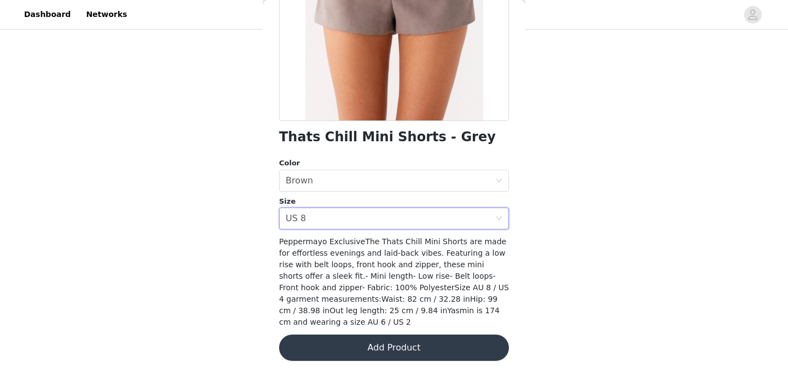
scroll to position [182, 0]
click at [414, 352] on button "Add Product" at bounding box center [394, 347] width 230 height 26
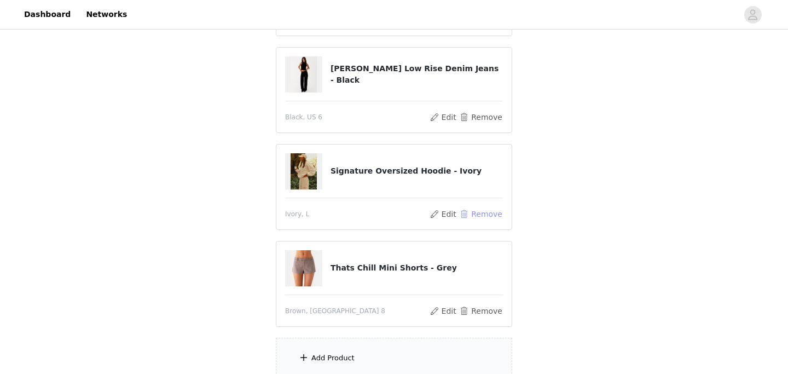
click at [480, 220] on button "Remove" at bounding box center [481, 213] width 44 height 13
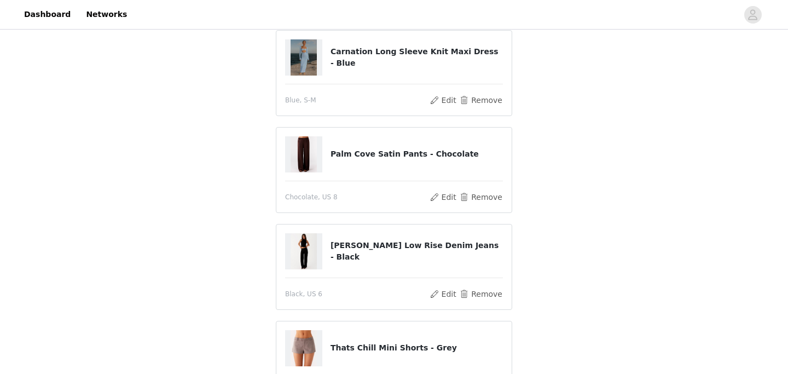
scroll to position [114, 0]
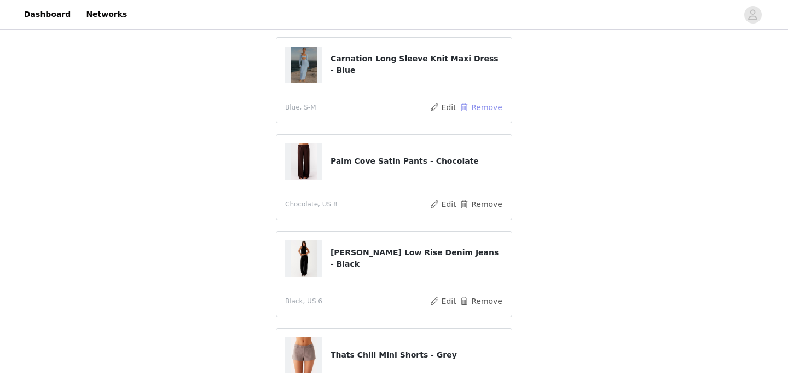
click at [488, 110] on button "Remove" at bounding box center [481, 107] width 44 height 13
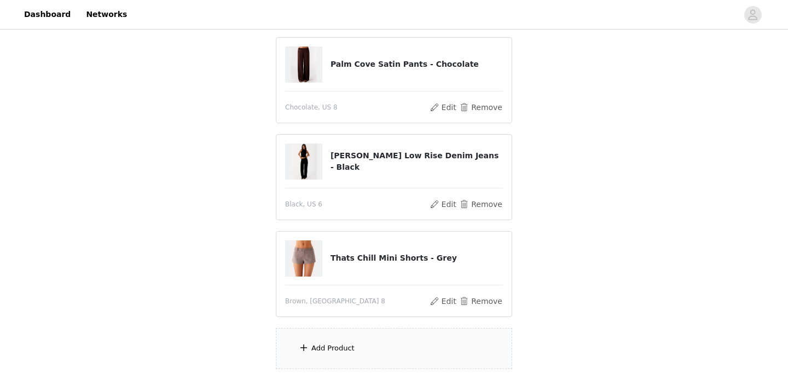
click at [409, 348] on div "Add Product" at bounding box center [394, 348] width 236 height 41
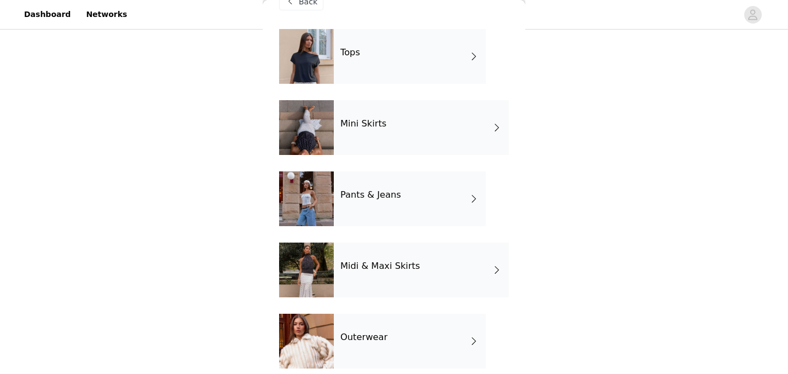
scroll to position [27, 0]
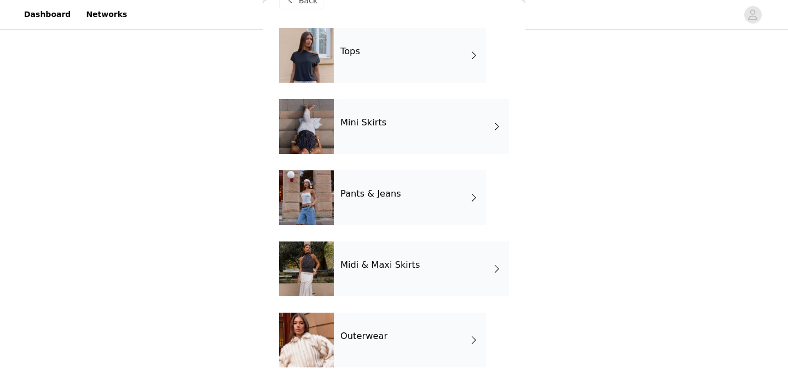
click at [414, 342] on div "Outerwear" at bounding box center [410, 339] width 152 height 55
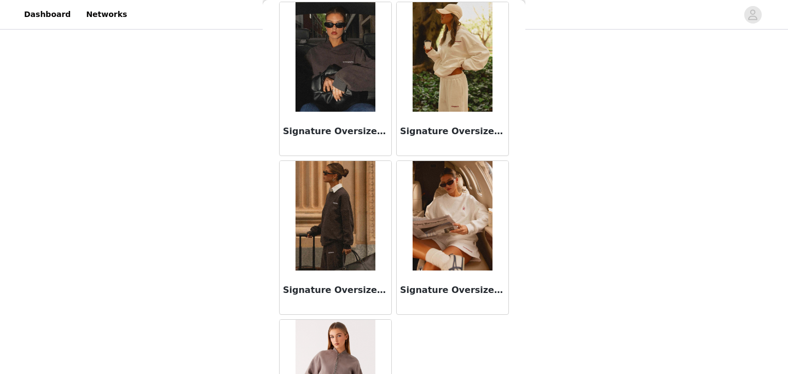
scroll to position [789, 0]
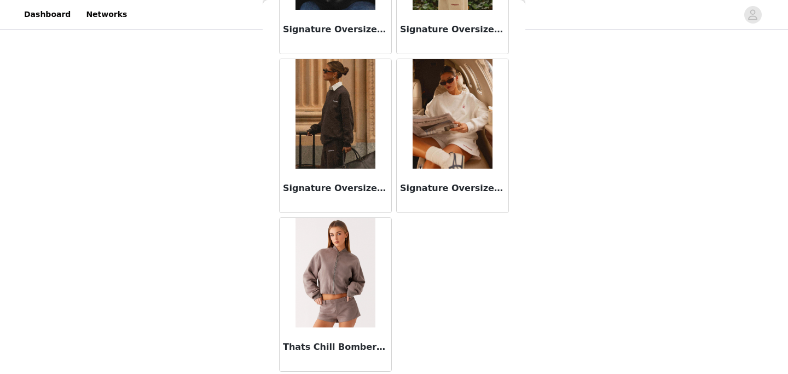
click at [362, 305] on img at bounding box center [334, 272] width 79 height 109
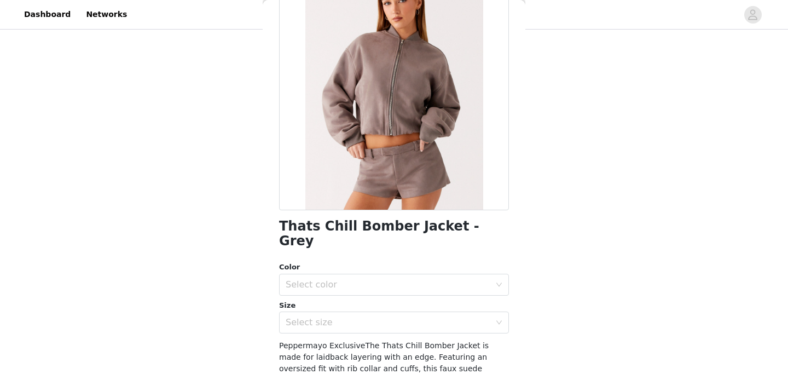
scroll to position [79, 0]
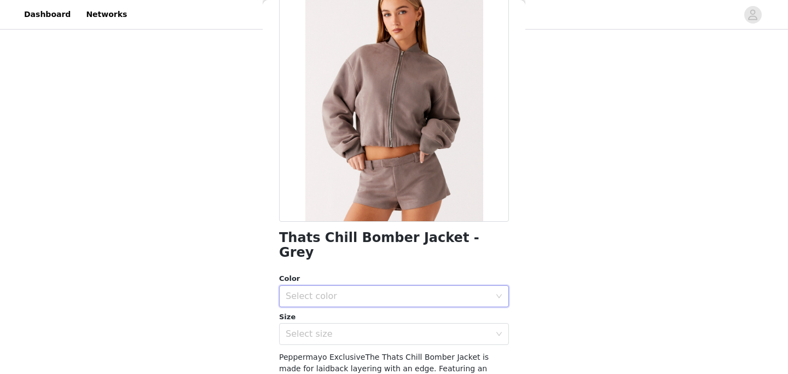
click at [371, 286] on div "Select color" at bounding box center [389, 295] width 209 height 21
click at [367, 305] on li "Brown" at bounding box center [394, 305] width 230 height 18
click at [368, 328] on div "Select size" at bounding box center [387, 333] width 205 height 11
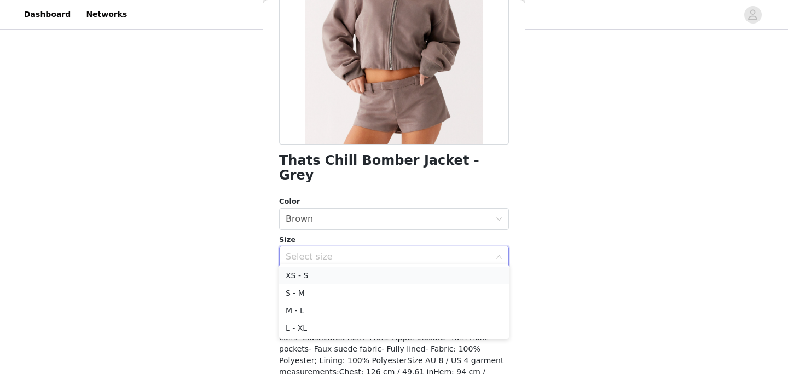
scroll to position [182, 0]
click at [359, 308] on li "M - L" at bounding box center [394, 310] width 230 height 18
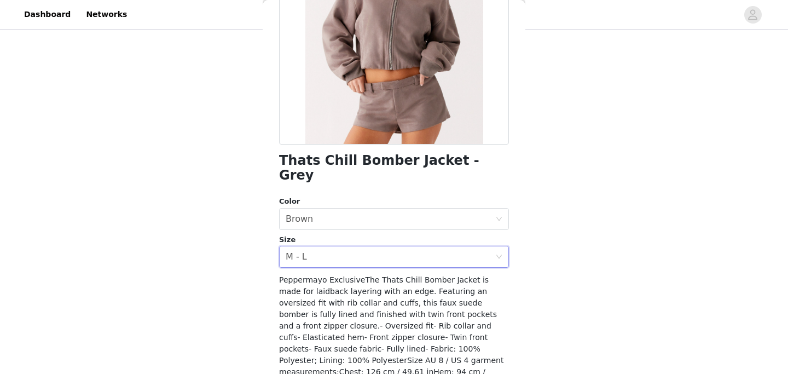
scroll to position [206, 0]
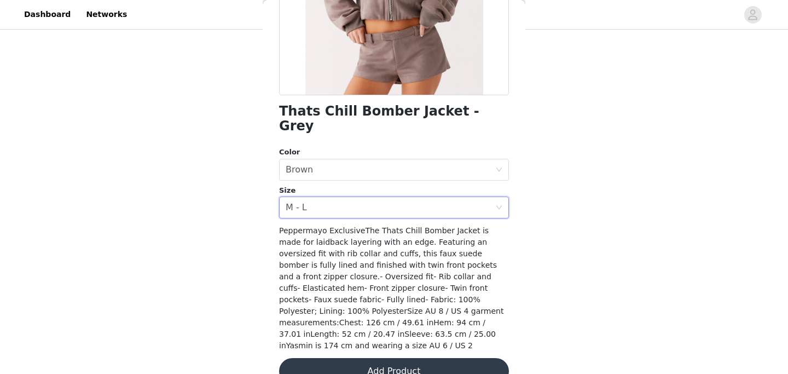
click at [359, 358] on button "Add Product" at bounding box center [394, 371] width 230 height 26
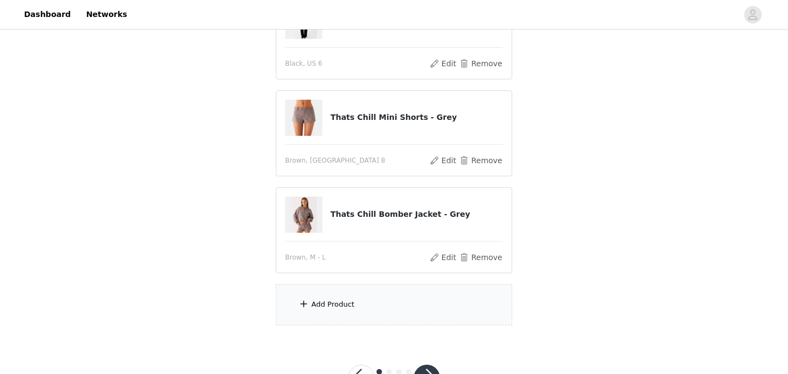
scroll to position [259, 0]
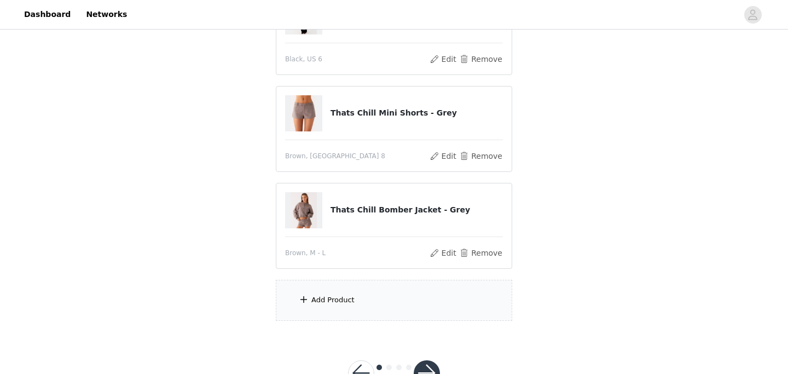
click at [365, 306] on div "Add Product" at bounding box center [394, 299] width 236 height 41
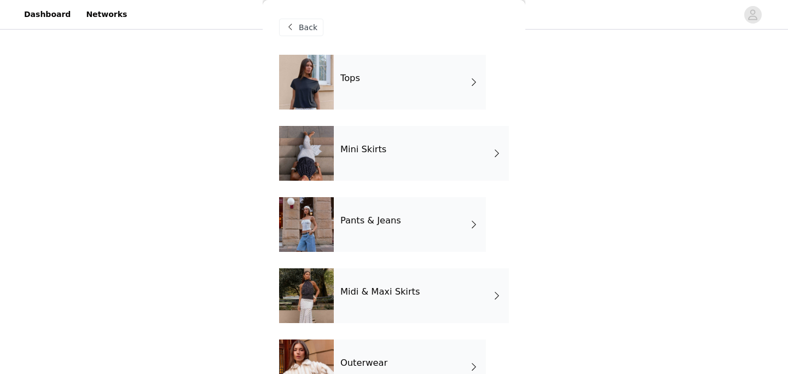
click at [379, 340] on div "Outerwear" at bounding box center [410, 366] width 152 height 55
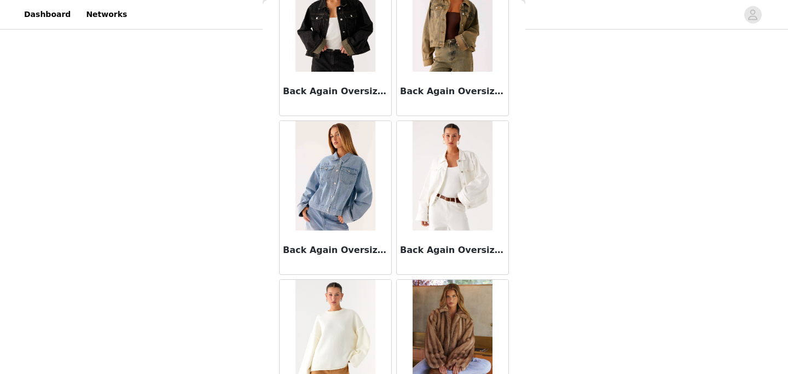
scroll to position [108, 0]
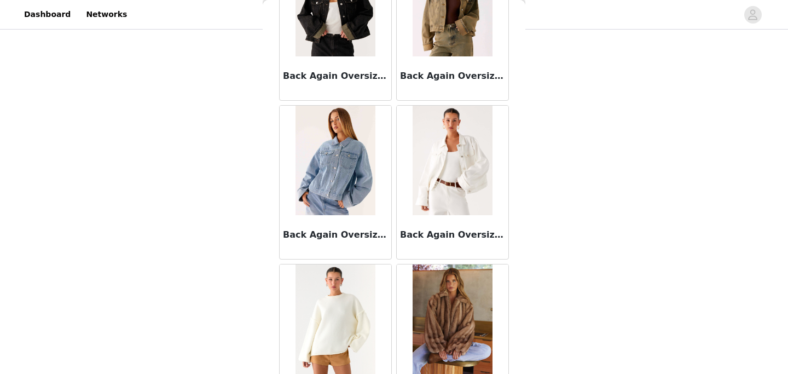
click at [453, 206] on img at bounding box center [451, 160] width 79 height 109
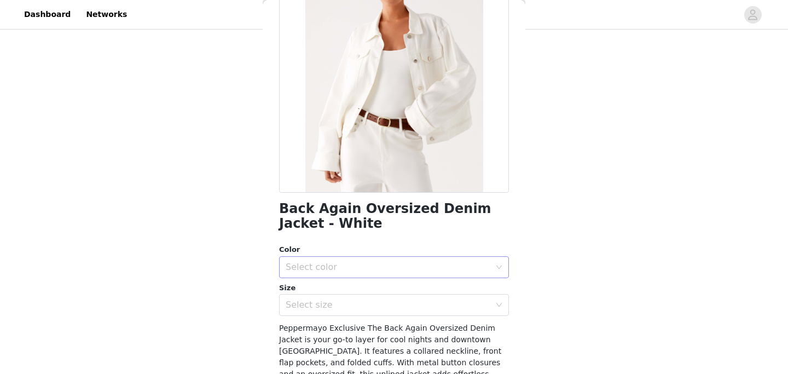
click at [428, 267] on div "Select color" at bounding box center [387, 266] width 205 height 11
click at [423, 292] on li "White" at bounding box center [394, 291] width 230 height 18
click at [425, 305] on div "Select size" at bounding box center [387, 304] width 205 height 11
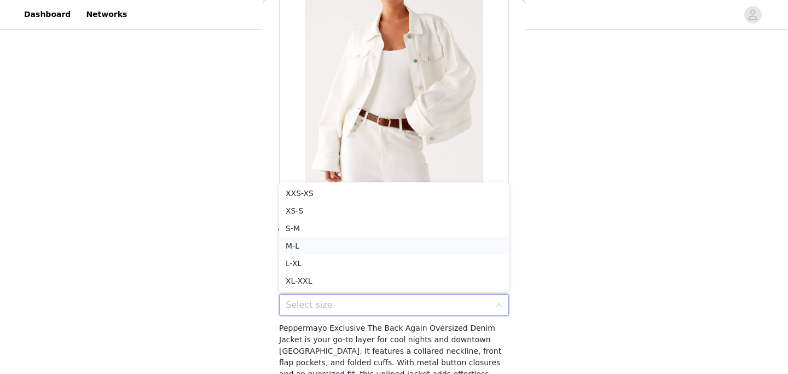
click at [401, 247] on li "M-L" at bounding box center [394, 246] width 230 height 18
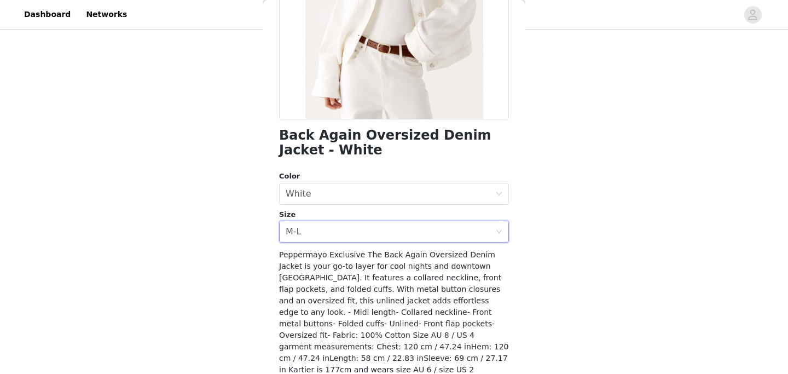
scroll to position [207, 0]
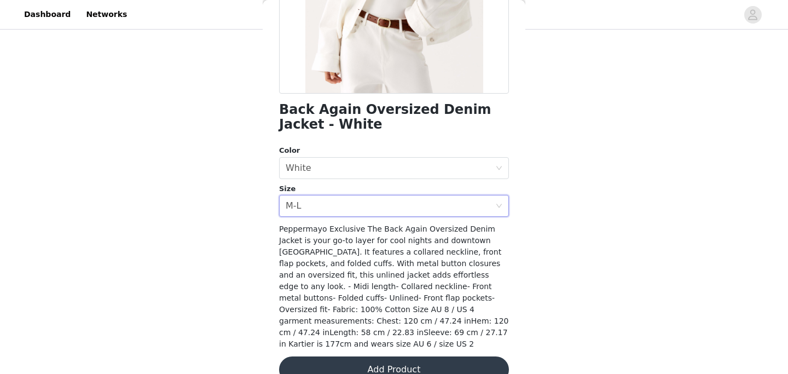
click at [398, 357] on button "Add Product" at bounding box center [394, 369] width 230 height 26
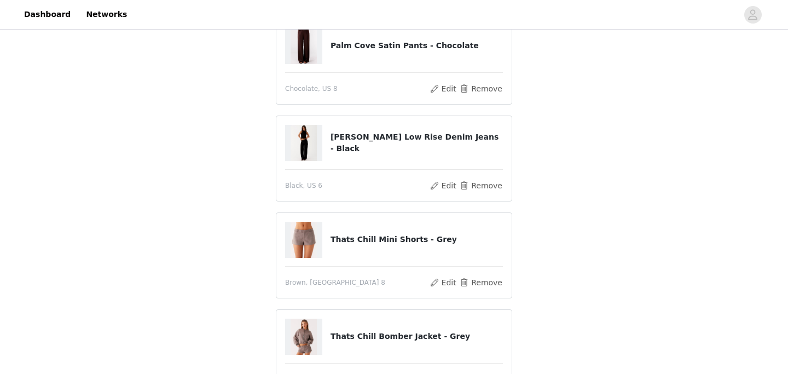
scroll to position [110, 0]
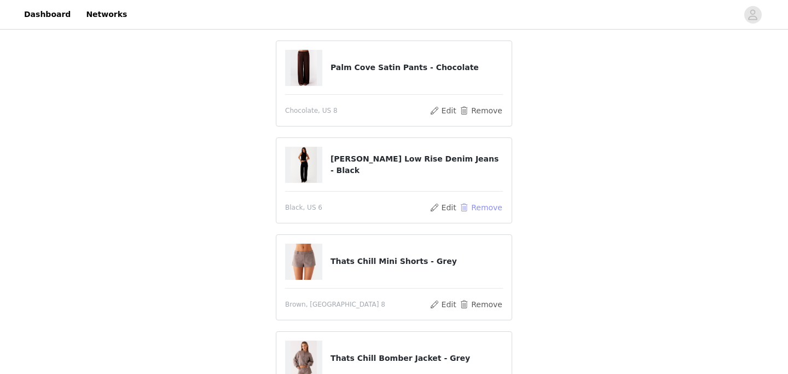
click at [481, 209] on button "Remove" at bounding box center [481, 207] width 44 height 13
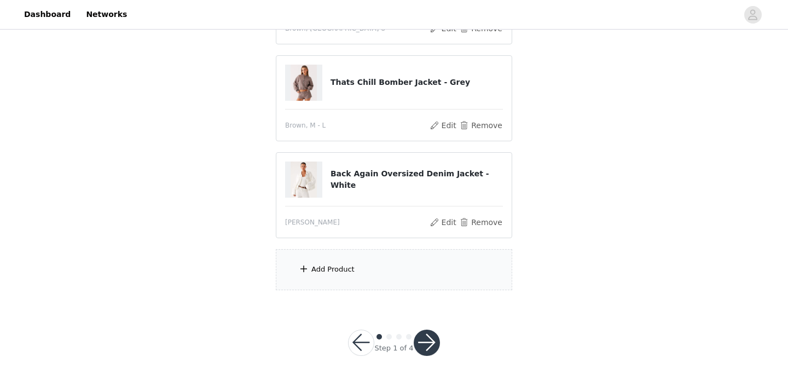
scroll to position [298, 0]
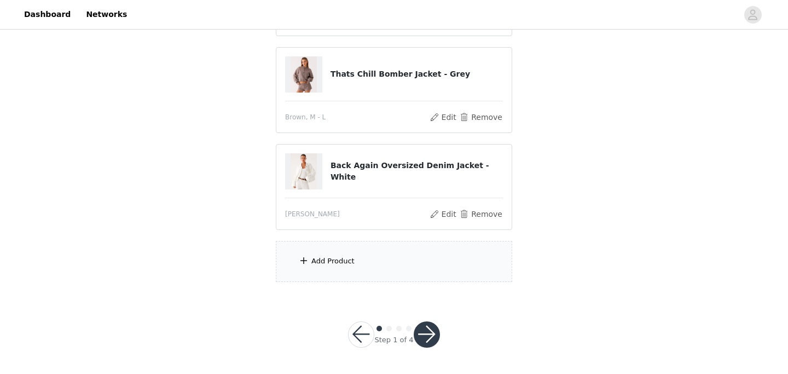
click at [413, 255] on div "Add Product" at bounding box center [394, 261] width 236 height 41
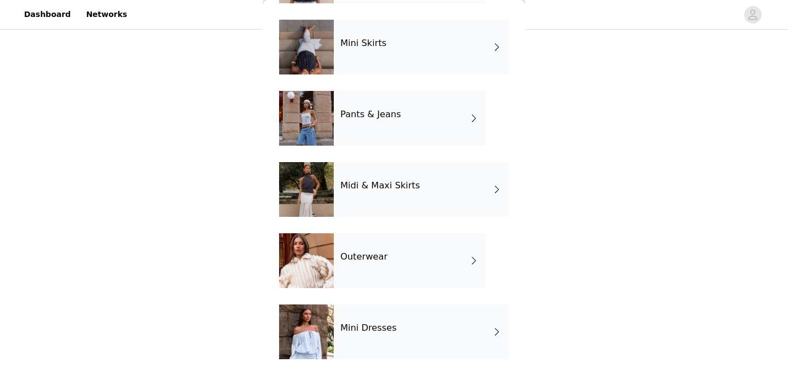
scroll to position [116, 0]
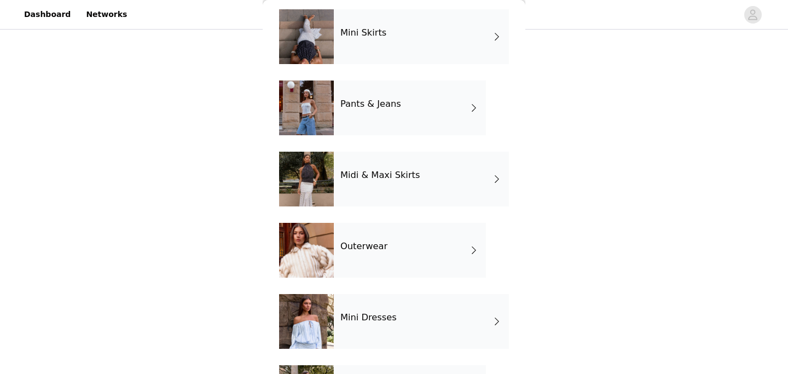
click at [426, 125] on div "Pants & Jeans" at bounding box center [410, 107] width 152 height 55
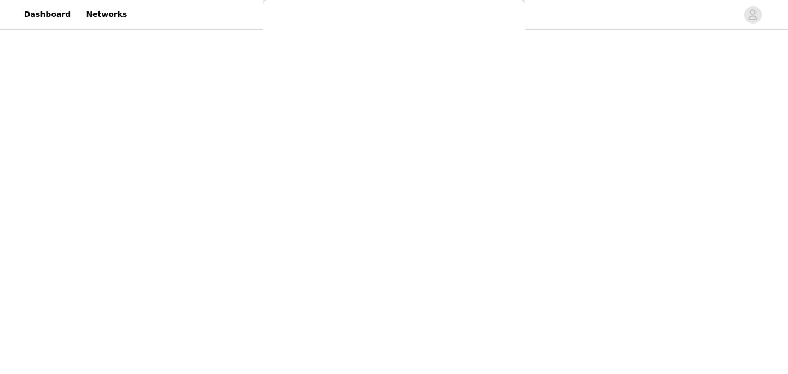
scroll to position [0, 0]
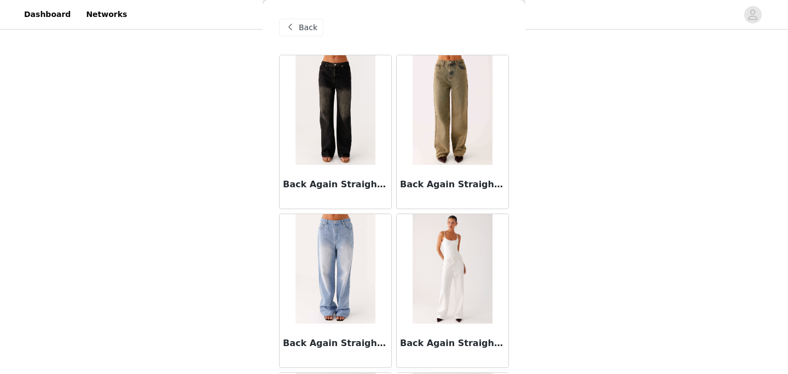
click at [431, 271] on img at bounding box center [451, 268] width 79 height 109
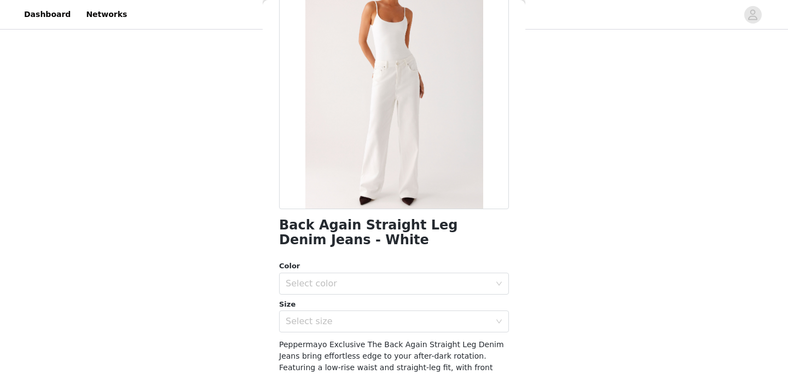
scroll to position [120, 0]
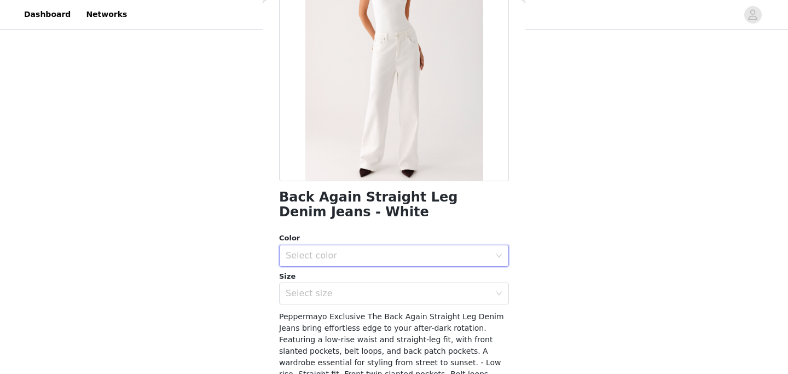
click at [432, 245] on div "Select color" at bounding box center [389, 255] width 209 height 21
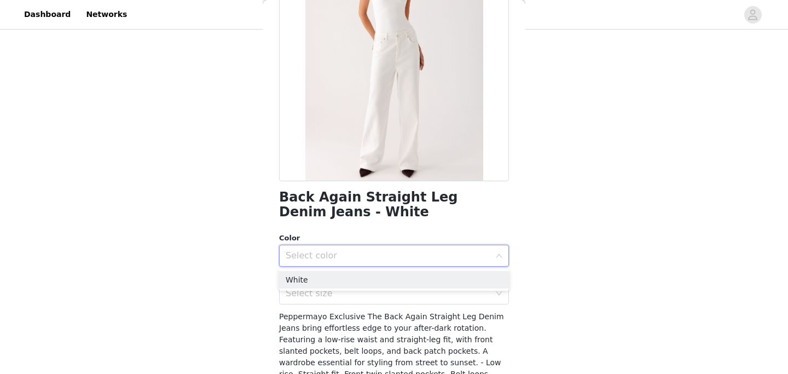
click at [435, 251] on div "Select color" at bounding box center [387, 255] width 205 height 11
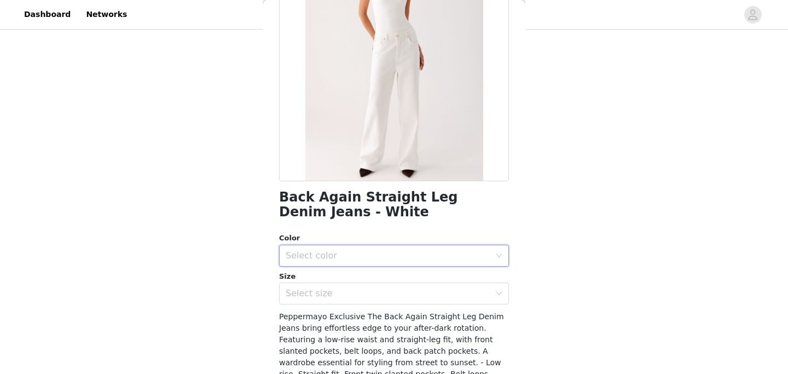
click at [426, 261] on div "Select color" at bounding box center [389, 255] width 209 height 21
click at [428, 280] on li "White" at bounding box center [394, 280] width 230 height 18
click at [432, 295] on div "Select size" at bounding box center [387, 293] width 205 height 11
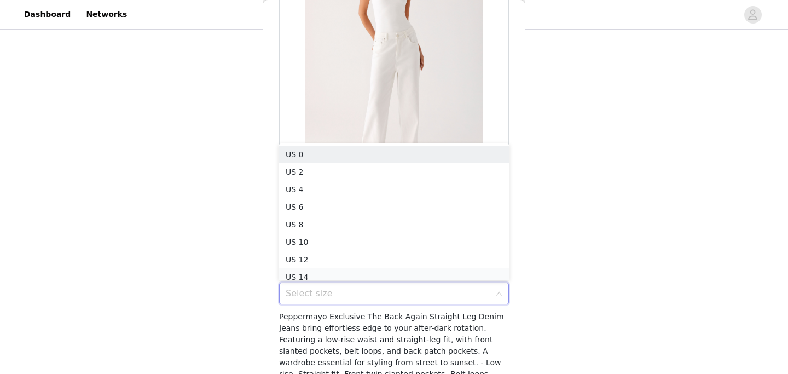
scroll to position [5, 0]
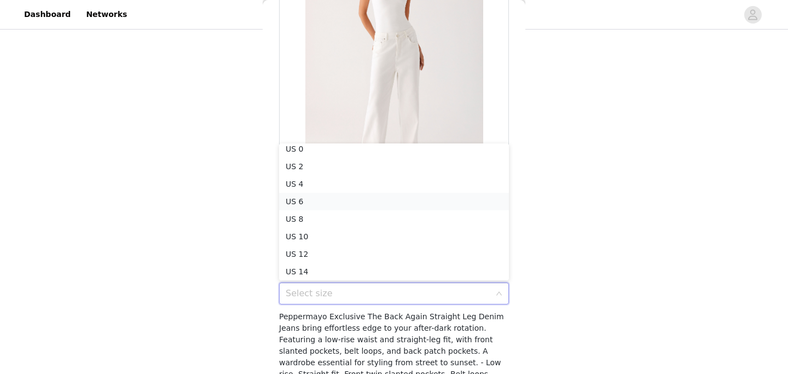
click at [410, 199] on li "US 6" at bounding box center [394, 202] width 230 height 18
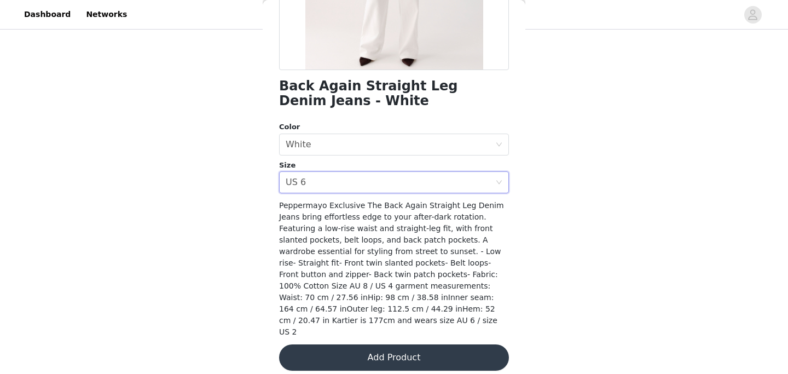
scroll to position [232, 0]
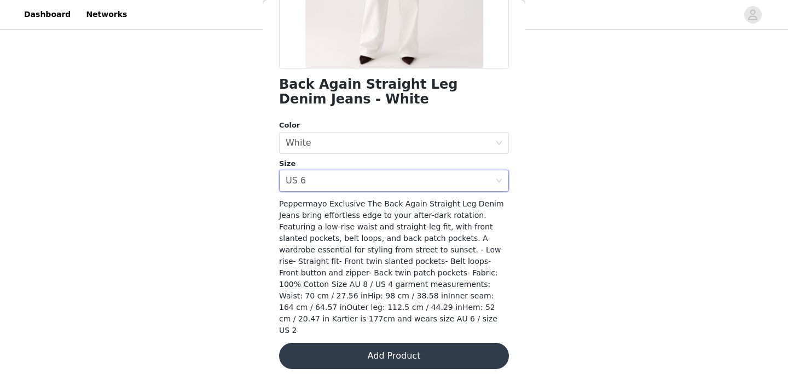
click at [418, 346] on button "Add Product" at bounding box center [394, 355] width 230 height 26
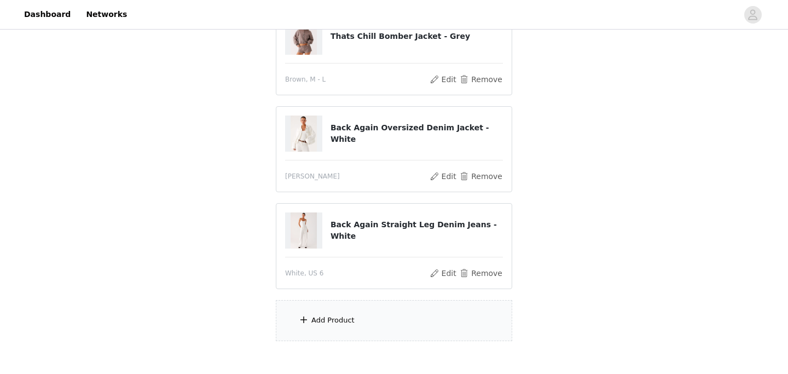
scroll to position [394, 0]
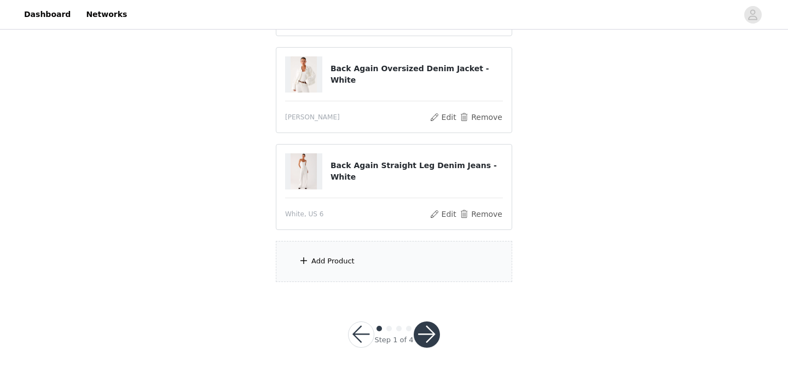
click at [399, 275] on div "Add Product" at bounding box center [394, 261] width 236 height 41
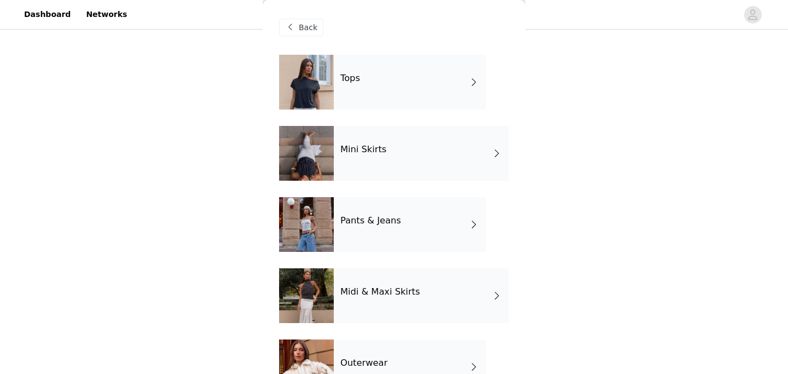
click at [437, 84] on div "Tops" at bounding box center [410, 82] width 152 height 55
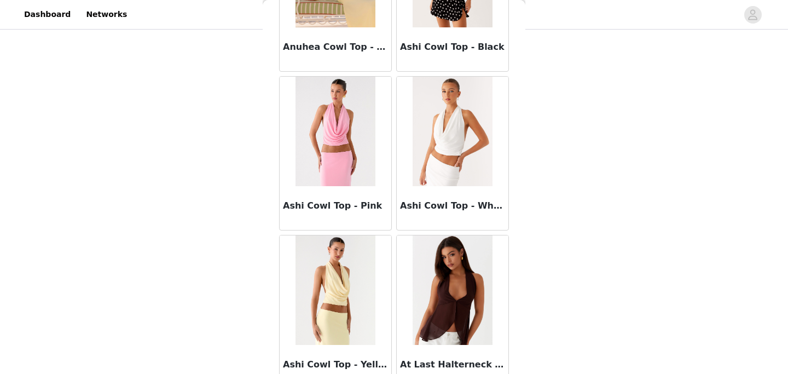
scroll to position [1300, 0]
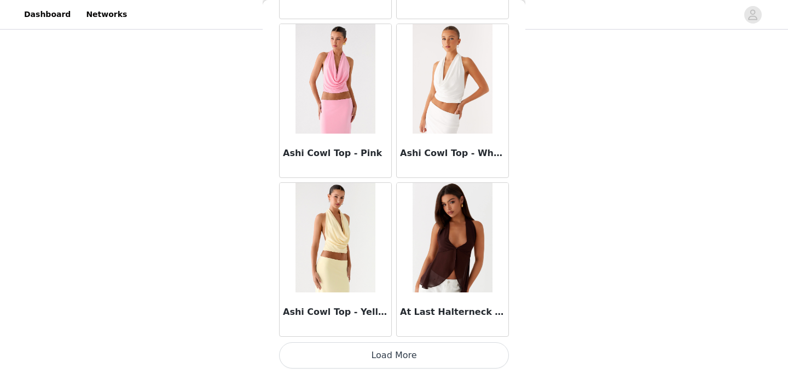
click at [426, 359] on button "Load More" at bounding box center [394, 355] width 230 height 26
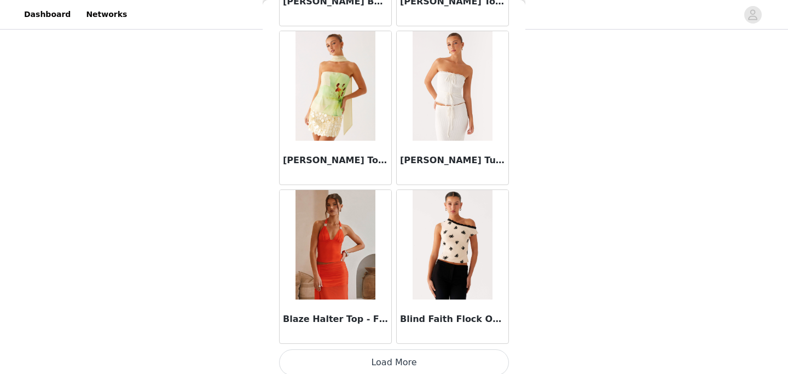
scroll to position [2886, 0]
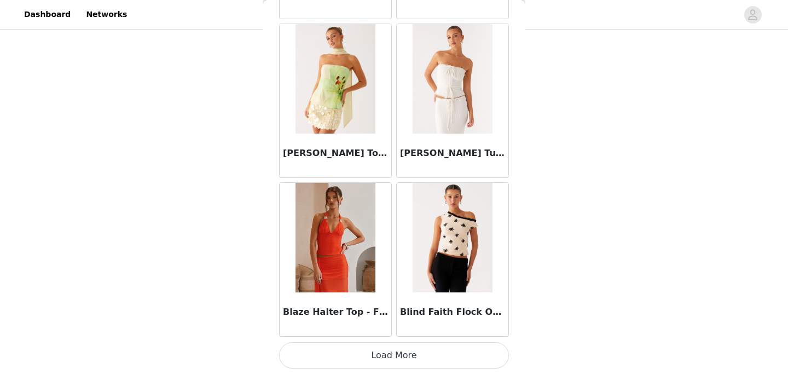
click at [419, 357] on button "Load More" at bounding box center [394, 355] width 230 height 26
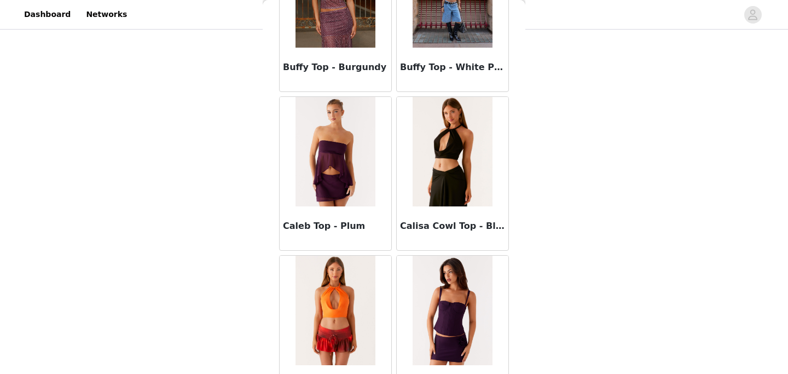
scroll to position [4472, 0]
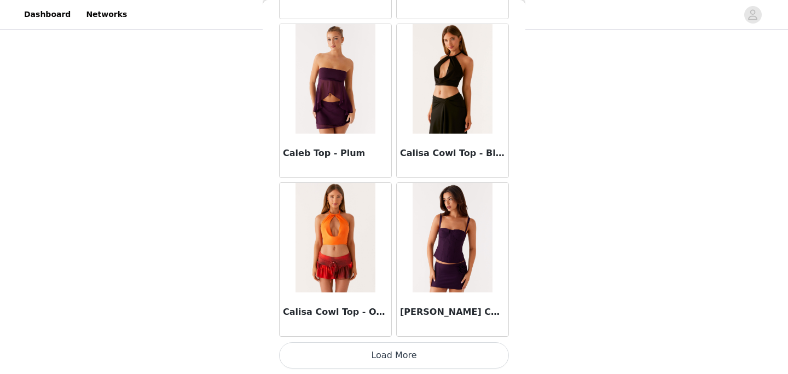
click at [410, 359] on button "Load More" at bounding box center [394, 355] width 230 height 26
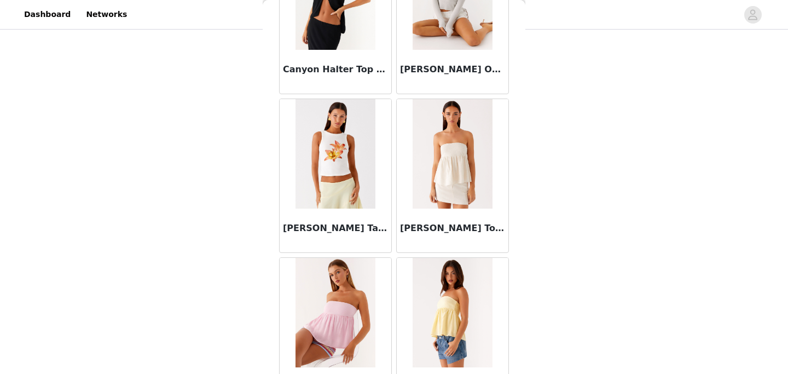
scroll to position [4879, 0]
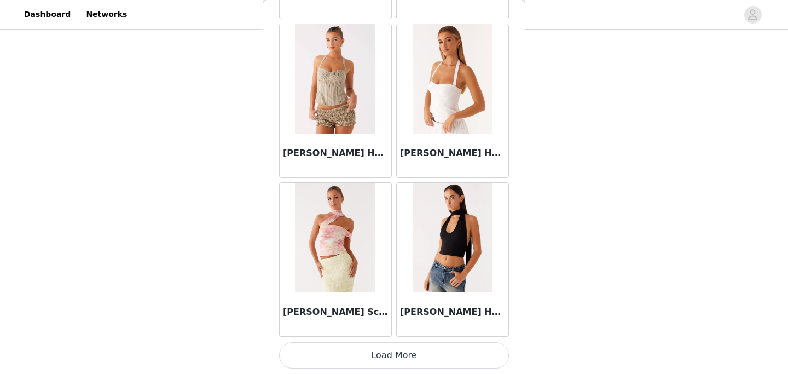
click at [410, 361] on button "Load More" at bounding box center [394, 355] width 230 height 26
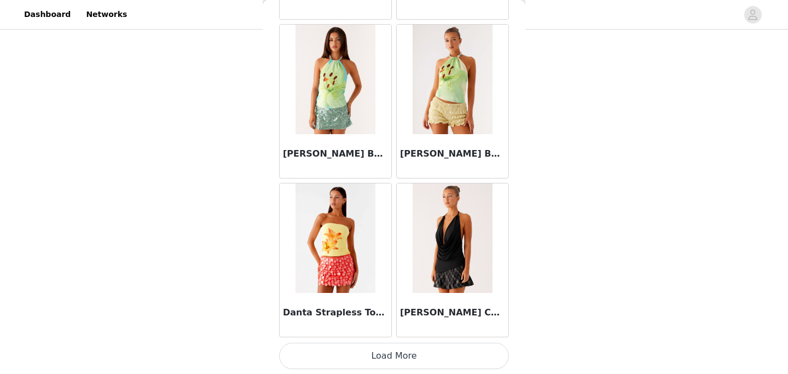
scroll to position [7644, 0]
click at [435, 352] on button "Load More" at bounding box center [394, 355] width 230 height 26
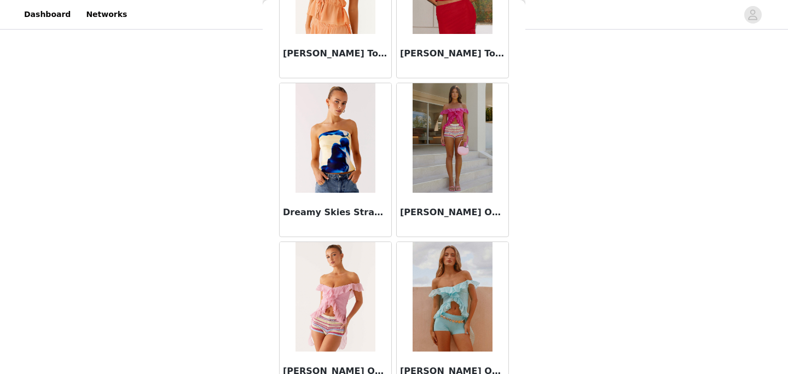
scroll to position [9230, 0]
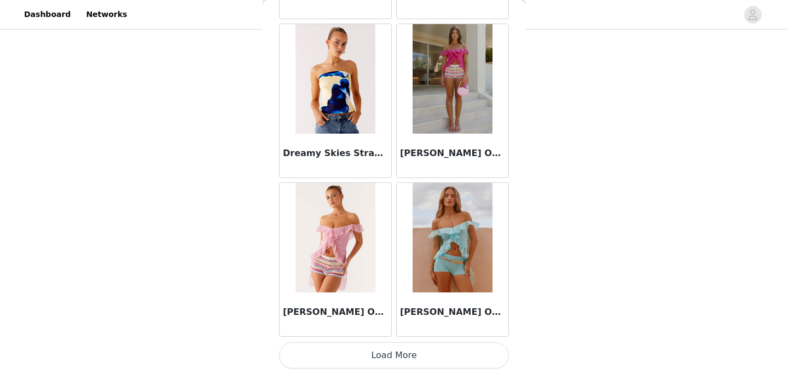
click at [426, 356] on button "Load More" at bounding box center [394, 355] width 230 height 26
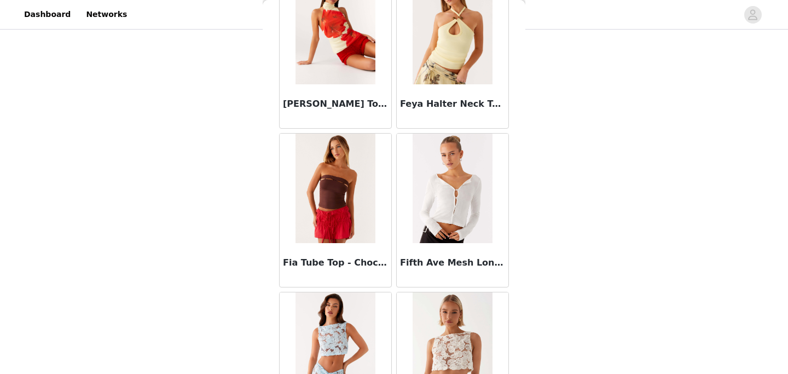
scroll to position [10817, 0]
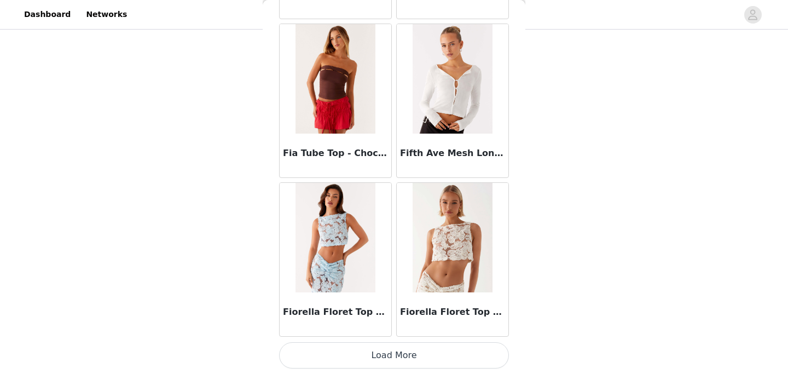
click at [423, 353] on button "Load More" at bounding box center [394, 355] width 230 height 26
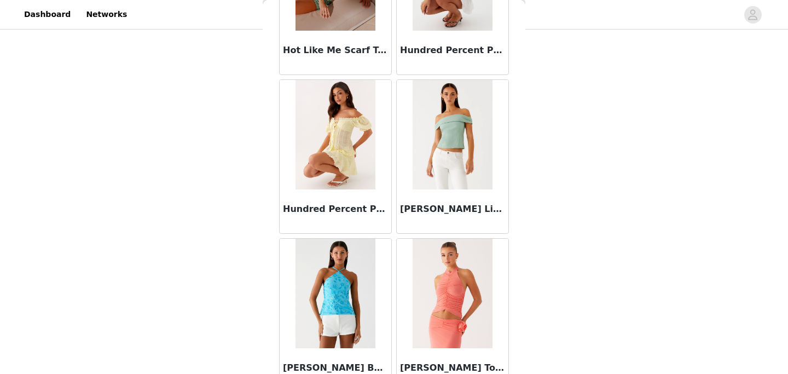
scroll to position [12403, 0]
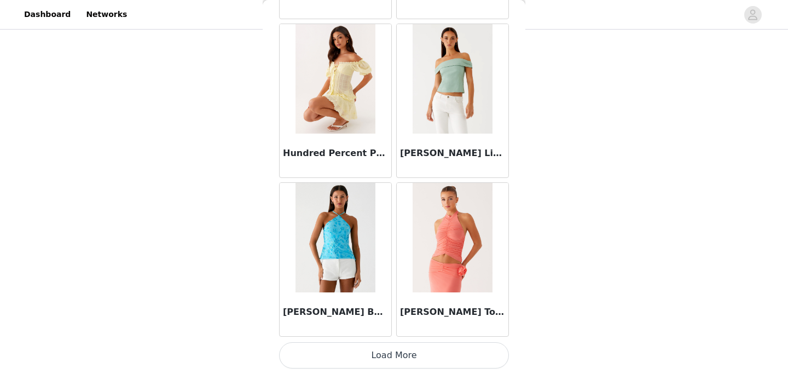
click at [461, 360] on button "Load More" at bounding box center [394, 355] width 230 height 26
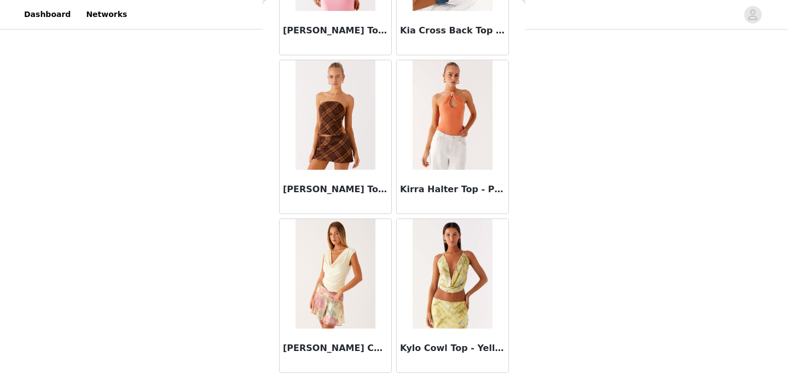
scroll to position [13989, 0]
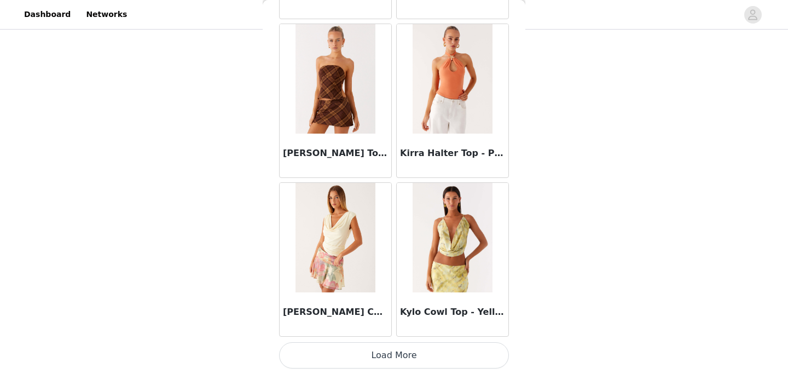
click at [389, 356] on button "Load More" at bounding box center [394, 355] width 230 height 26
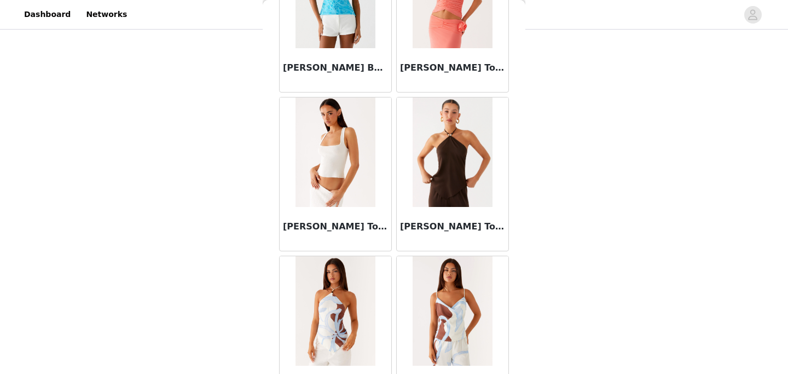
scroll to position [12656, 0]
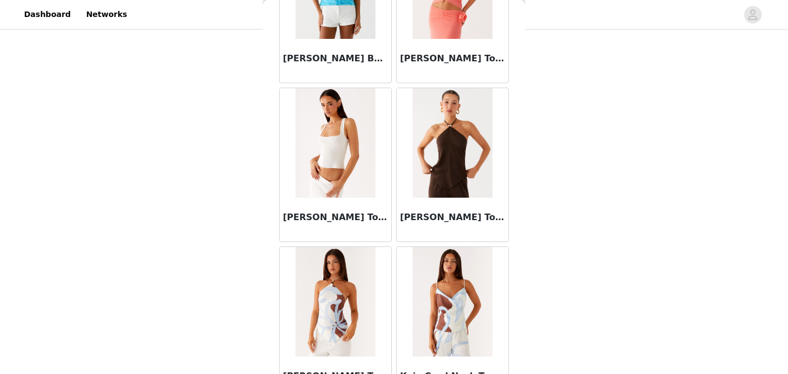
click at [453, 177] on img at bounding box center [451, 142] width 79 height 109
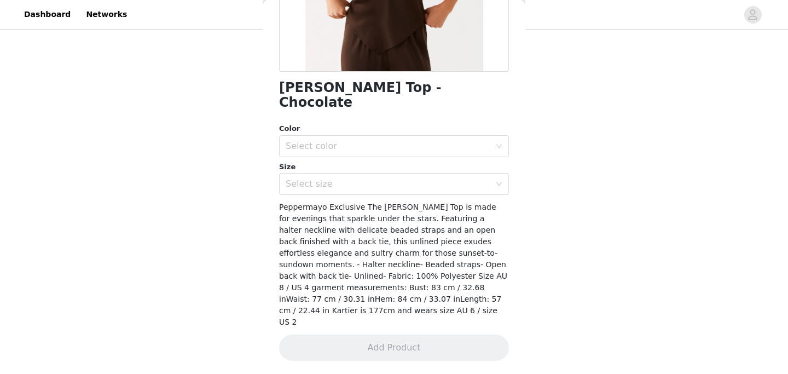
scroll to position [194, 0]
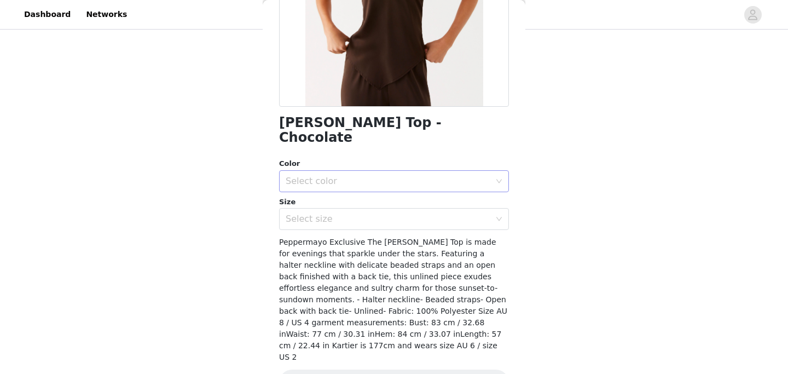
click at [380, 174] on div "Select color" at bounding box center [389, 181] width 209 height 21
click at [378, 189] on li "Chocolate" at bounding box center [394, 191] width 230 height 18
click at [379, 213] on div "Select size" at bounding box center [387, 218] width 205 height 11
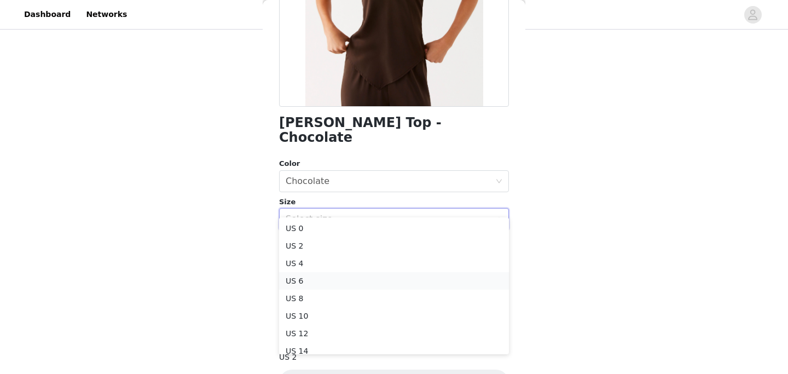
click at [351, 274] on li "US 6" at bounding box center [394, 281] width 230 height 18
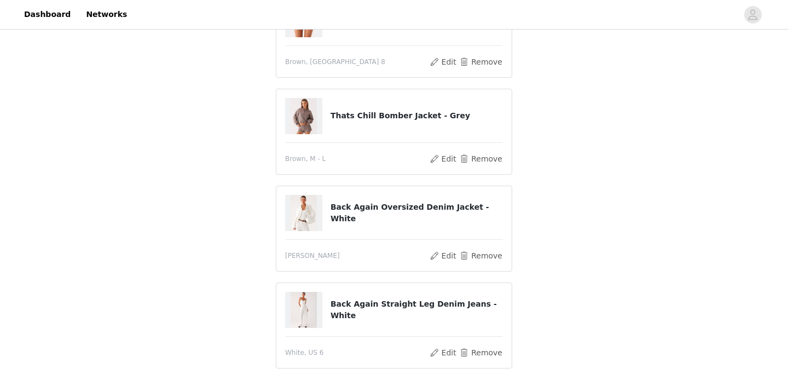
scroll to position [421, 0]
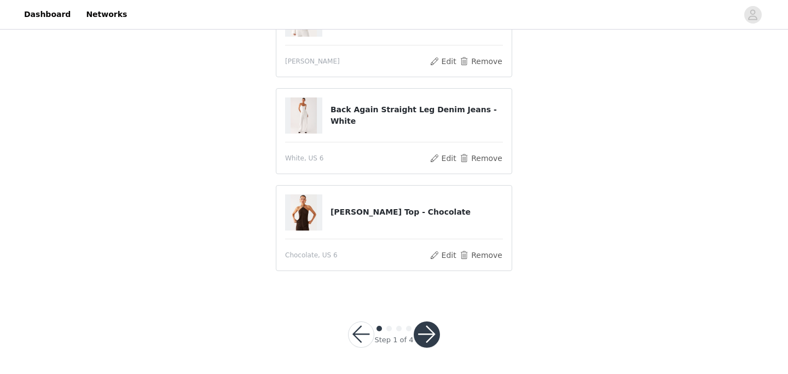
click at [425, 336] on button "button" at bounding box center [426, 334] width 26 height 26
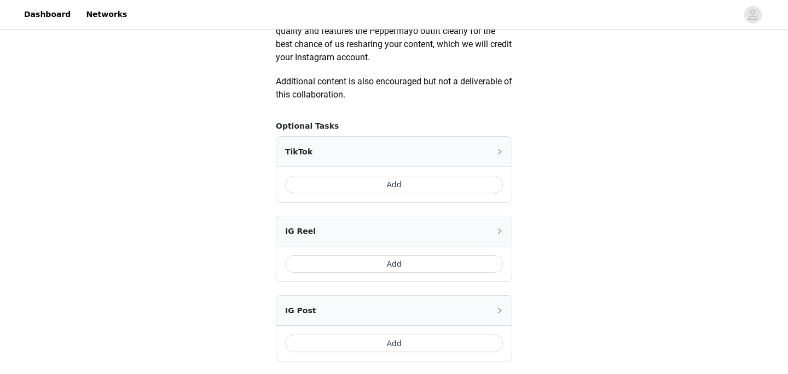
scroll to position [600, 0]
click at [429, 180] on button "Add" at bounding box center [394, 184] width 218 height 18
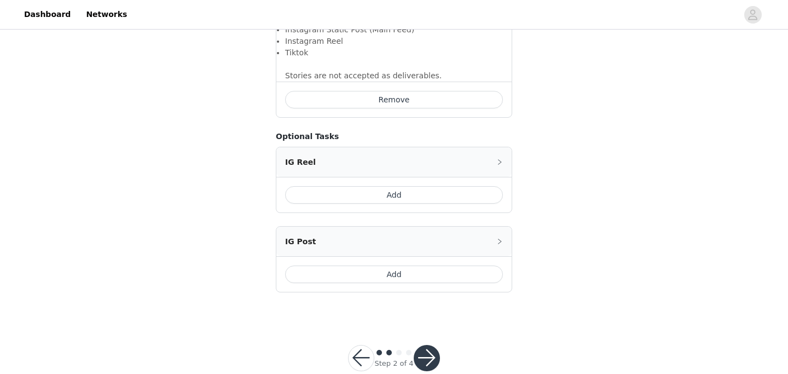
scroll to position [842, 0]
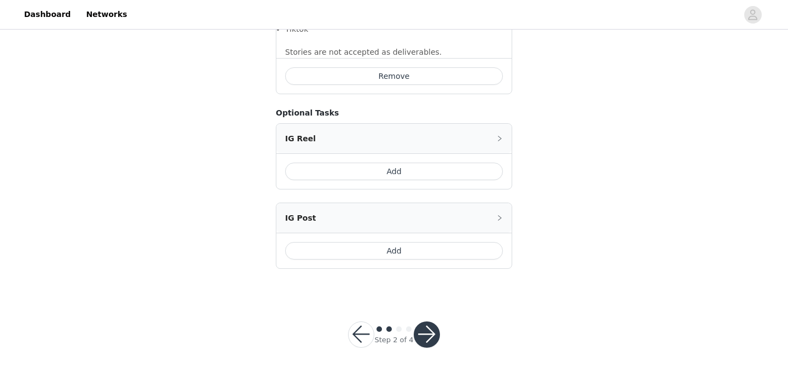
click at [428, 326] on button "button" at bounding box center [426, 334] width 26 height 26
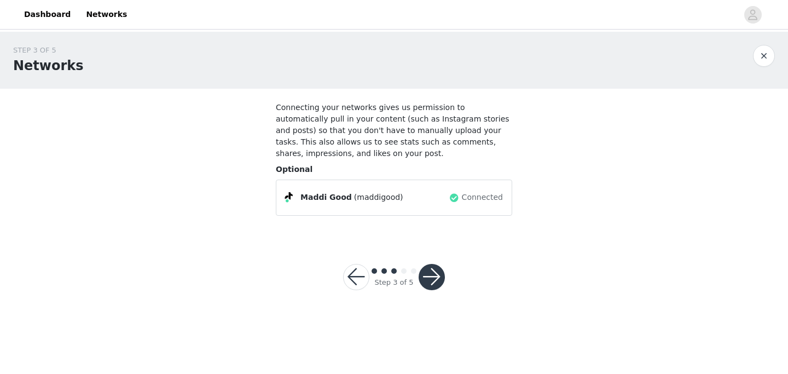
click at [436, 281] on button "button" at bounding box center [431, 277] width 26 height 26
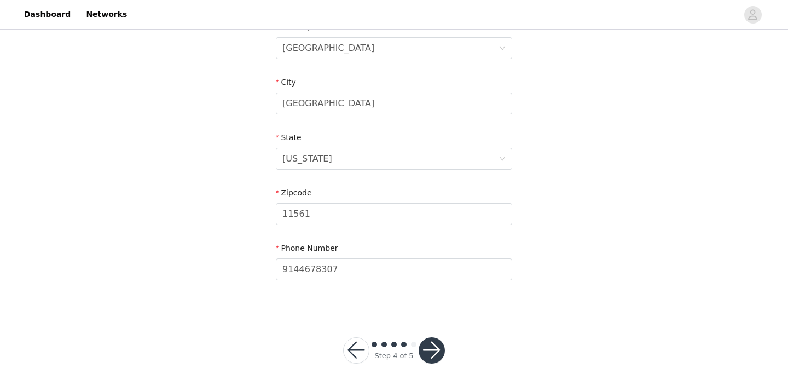
scroll to position [372, 0]
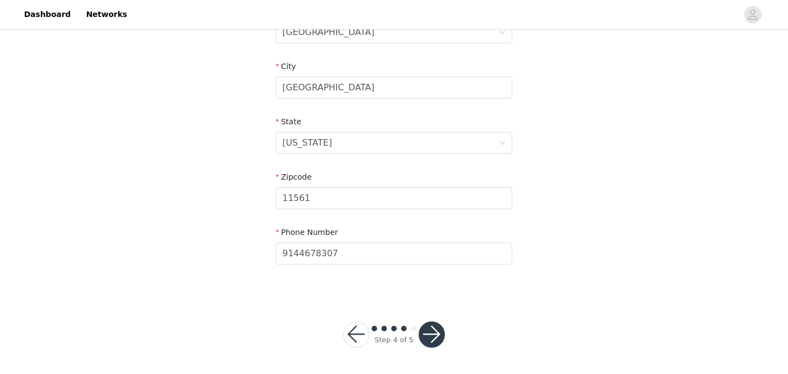
click at [432, 341] on button "button" at bounding box center [431, 334] width 26 height 26
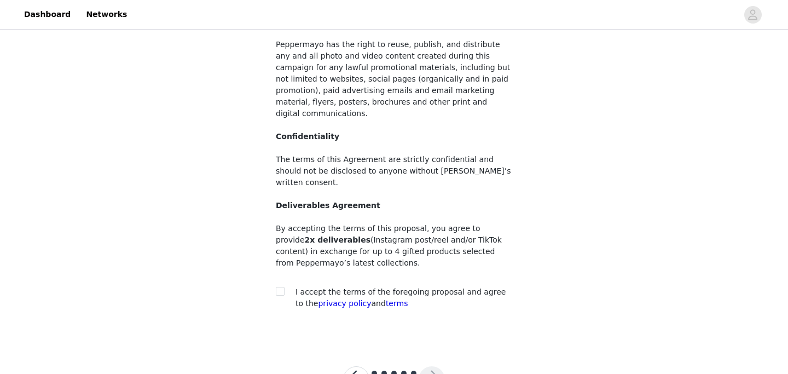
scroll to position [132, 0]
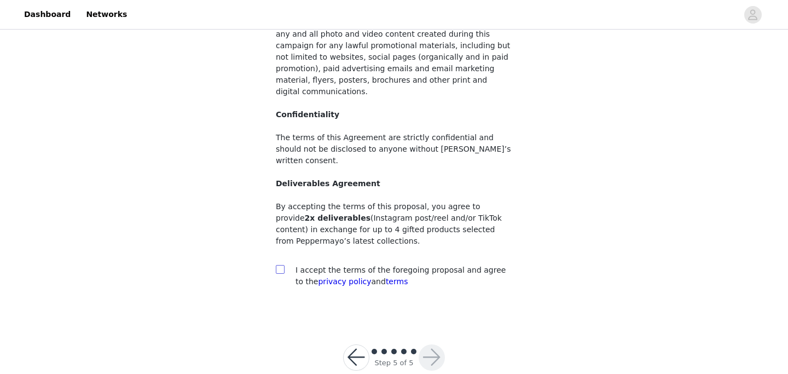
click at [283, 265] on span at bounding box center [280, 269] width 9 height 9
click at [283, 265] on input "checkbox" at bounding box center [280, 269] width 8 height 8
checkbox input "true"
click at [435, 344] on button "button" at bounding box center [431, 357] width 26 height 26
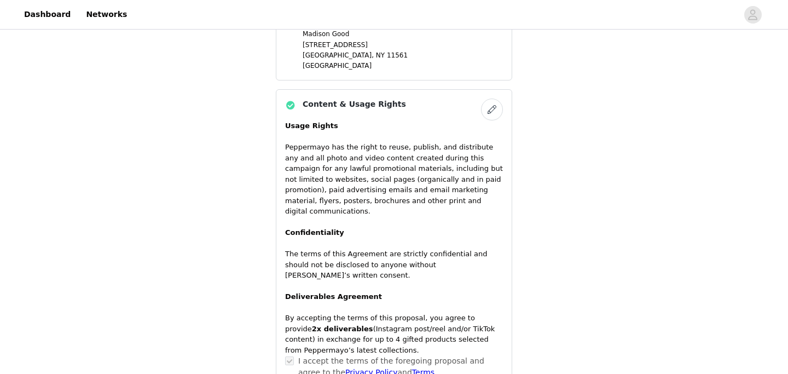
scroll to position [1039, 0]
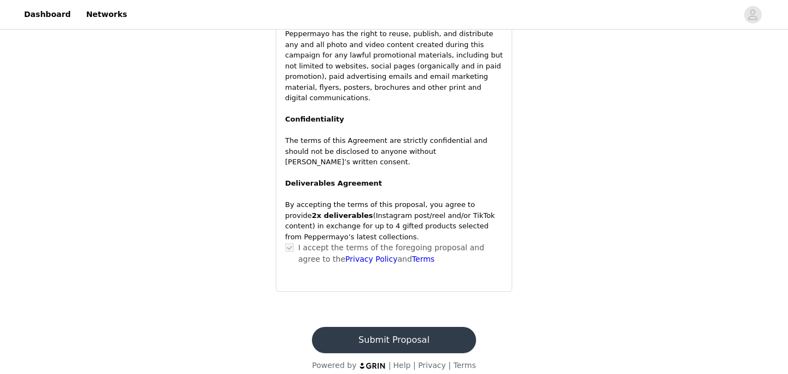
click at [430, 331] on button "Submit Proposal" at bounding box center [394, 340] width 164 height 26
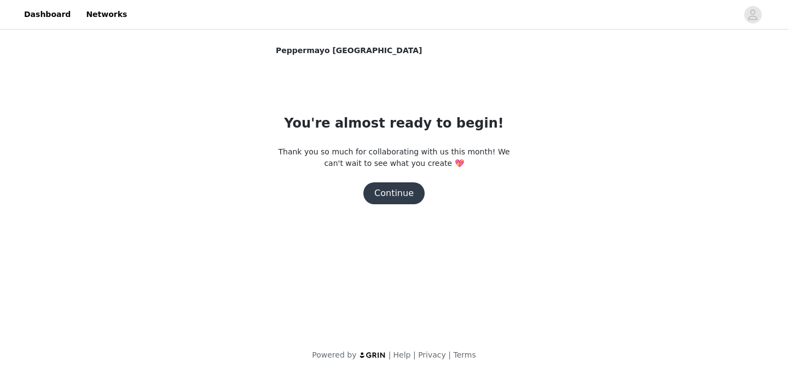
scroll to position [0, 0]
